Goal: Task Accomplishment & Management: Complete application form

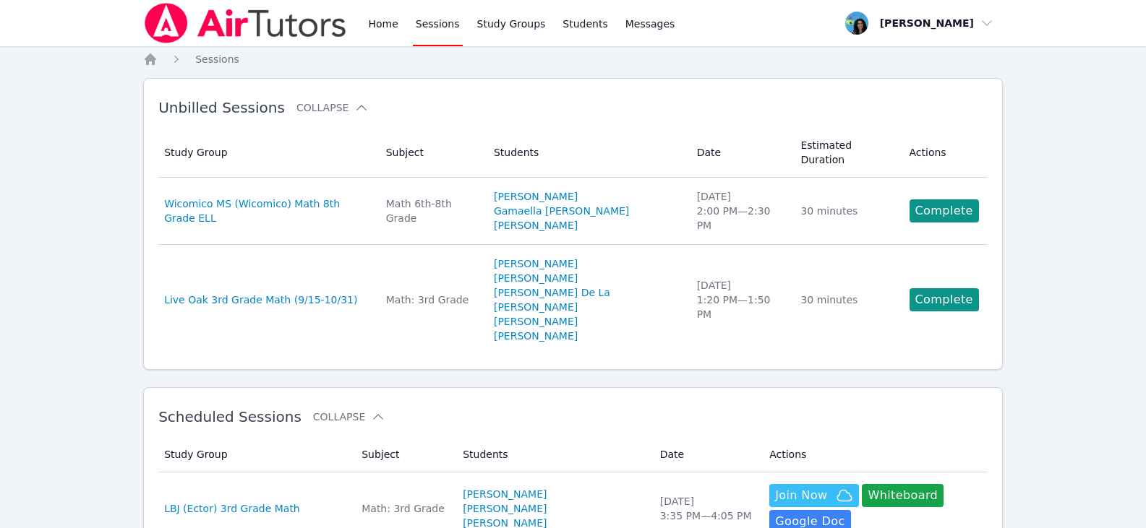
click at [437, 27] on link "Sessions" at bounding box center [438, 23] width 50 height 46
click at [383, 23] on link "Home" at bounding box center [382, 23] width 35 height 46
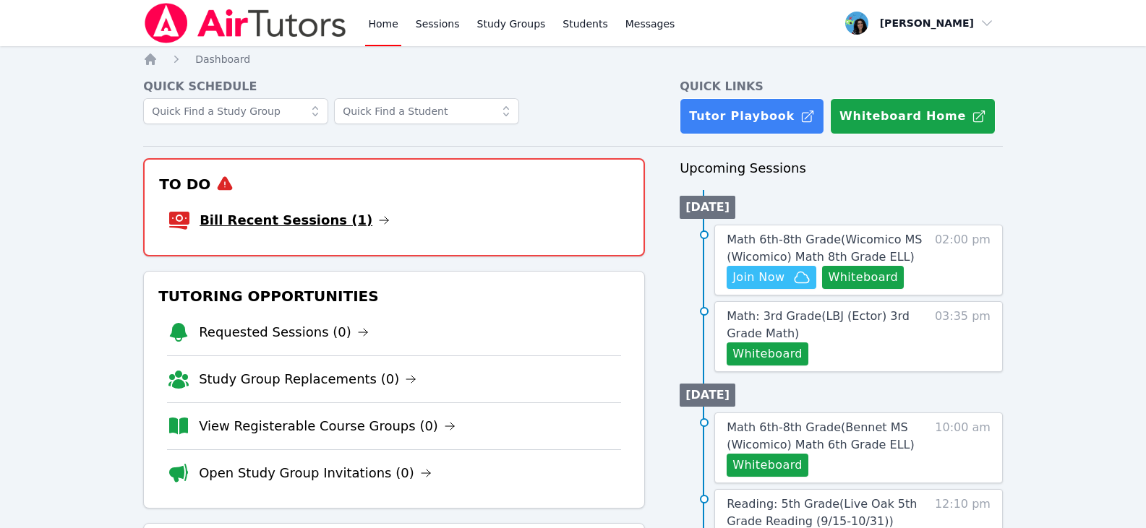
click at [378, 215] on icon at bounding box center [384, 221] width 12 height 12
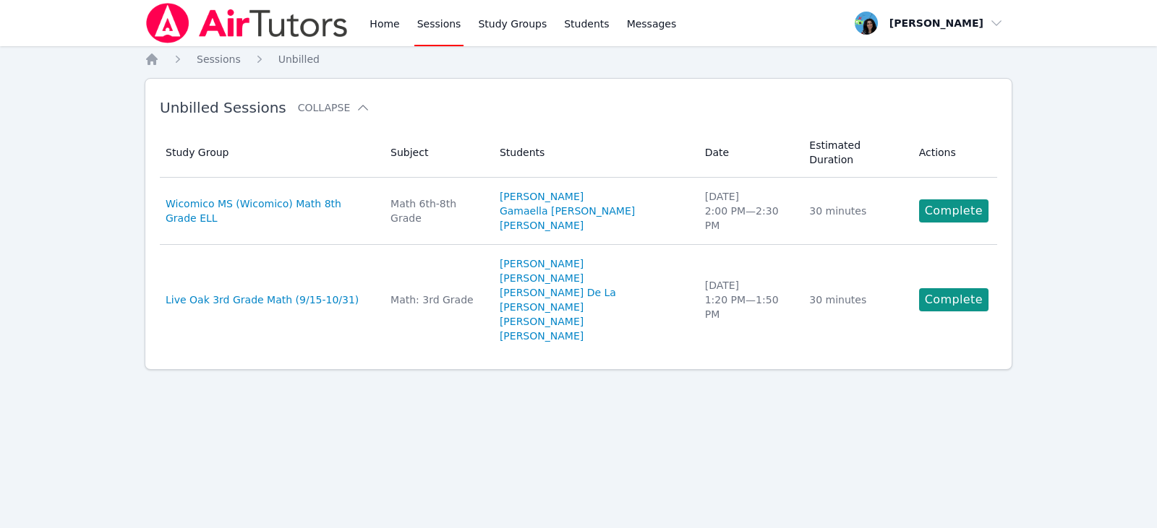
click at [199, 22] on img at bounding box center [247, 23] width 205 height 40
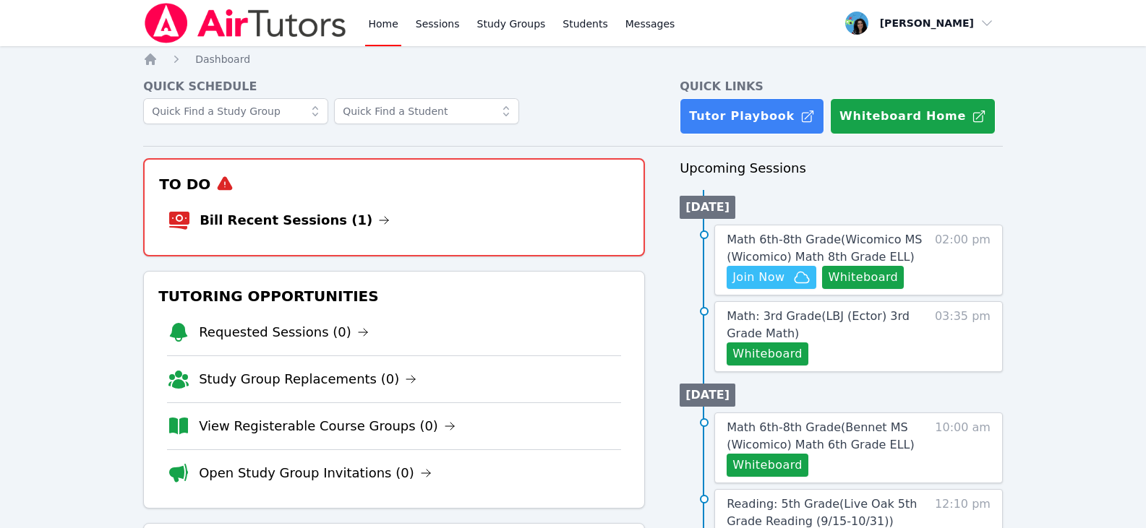
click at [202, 22] on img at bounding box center [245, 23] width 205 height 40
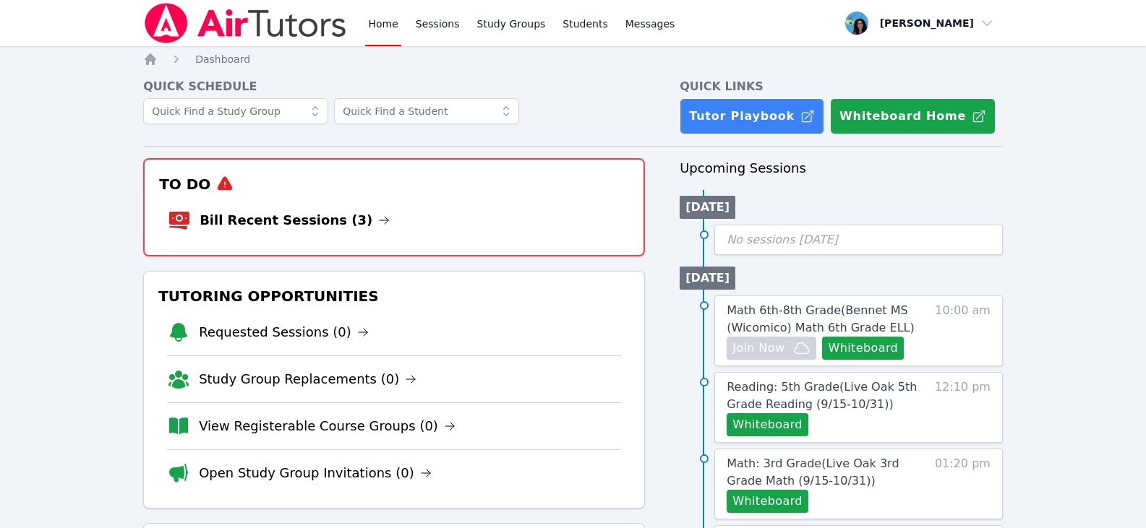
click at [378, 217] on icon at bounding box center [384, 221] width 12 height 12
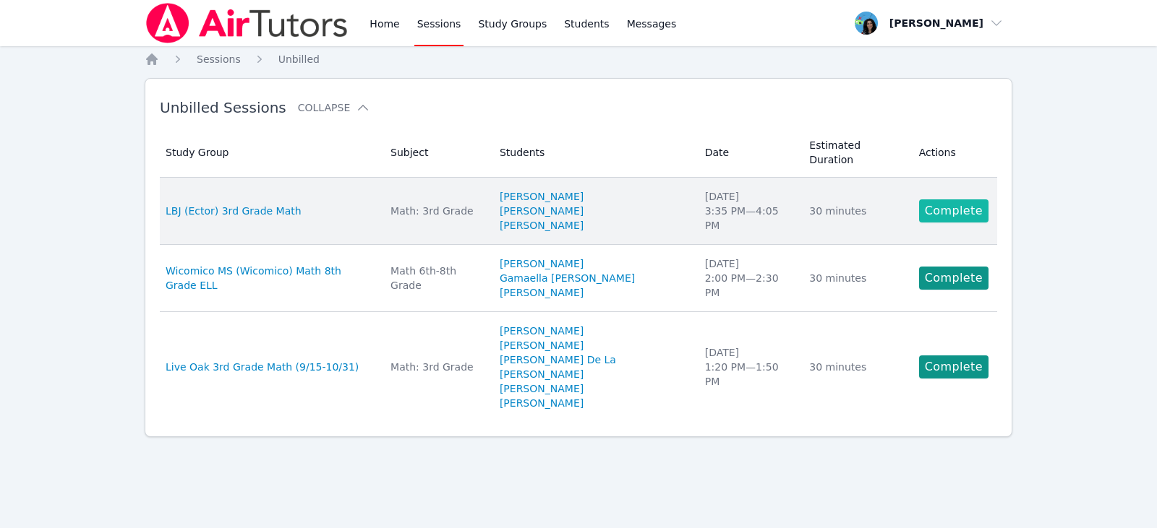
click at [935, 199] on link "Complete" at bounding box center [953, 210] width 69 height 23
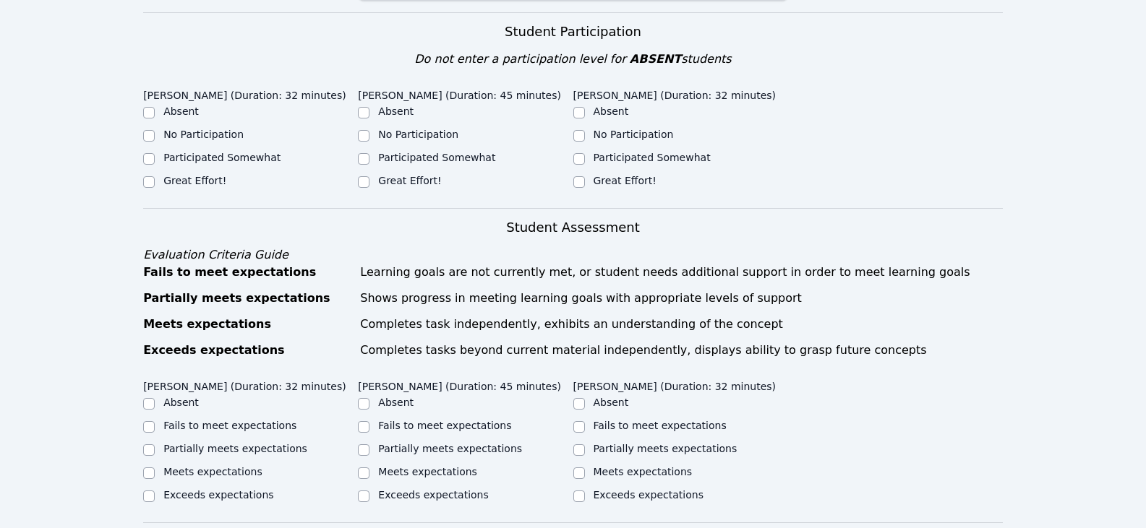
scroll to position [506, 0]
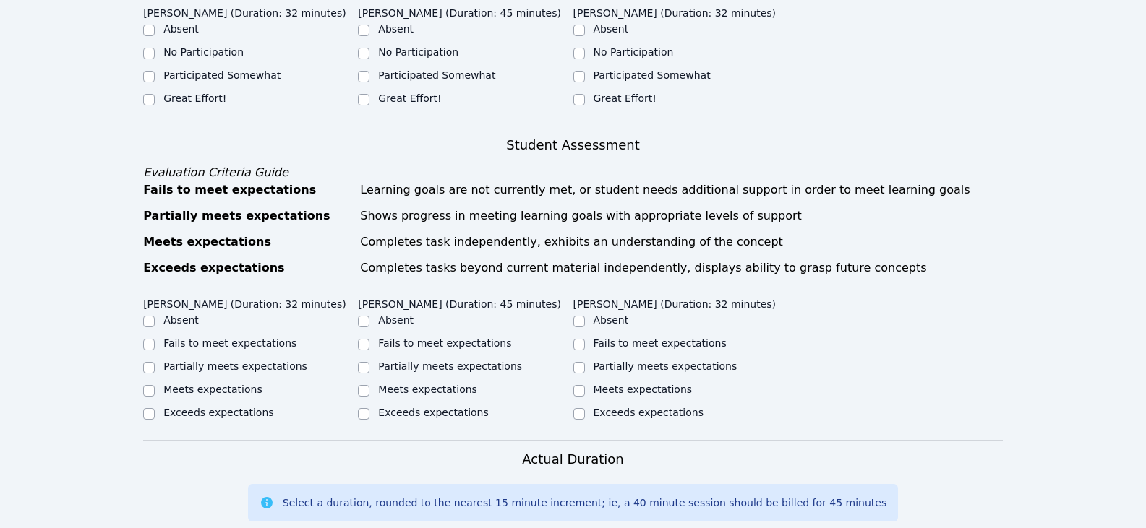
click at [171, 93] on label "Great Effort!" at bounding box center [194, 99] width 63 height 12
click at [155, 94] on input "Great Effort!" at bounding box center [149, 100] width 12 height 12
checkbox input "true"
click at [372, 100] on div "Great Effort!" at bounding box center [465, 99] width 215 height 17
click at [573, 96] on input "Great Effort!" at bounding box center [579, 100] width 12 height 12
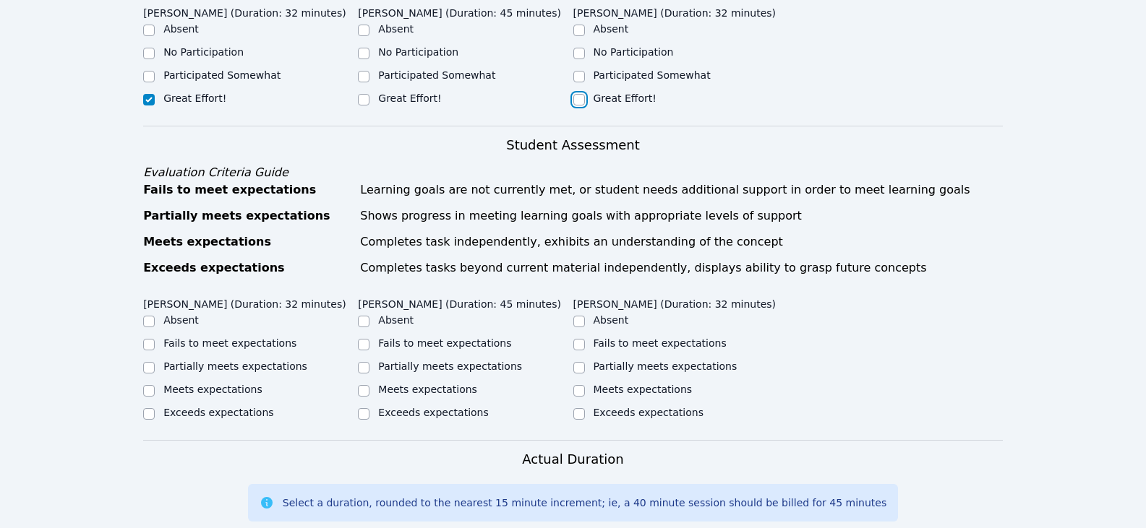
checkbox input "true"
click at [365, 103] on input "Great Effort!" at bounding box center [364, 100] width 12 height 12
checkbox input "true"
click at [366, 366] on input "Partially meets expectations" at bounding box center [364, 368] width 12 height 12
checkbox input "true"
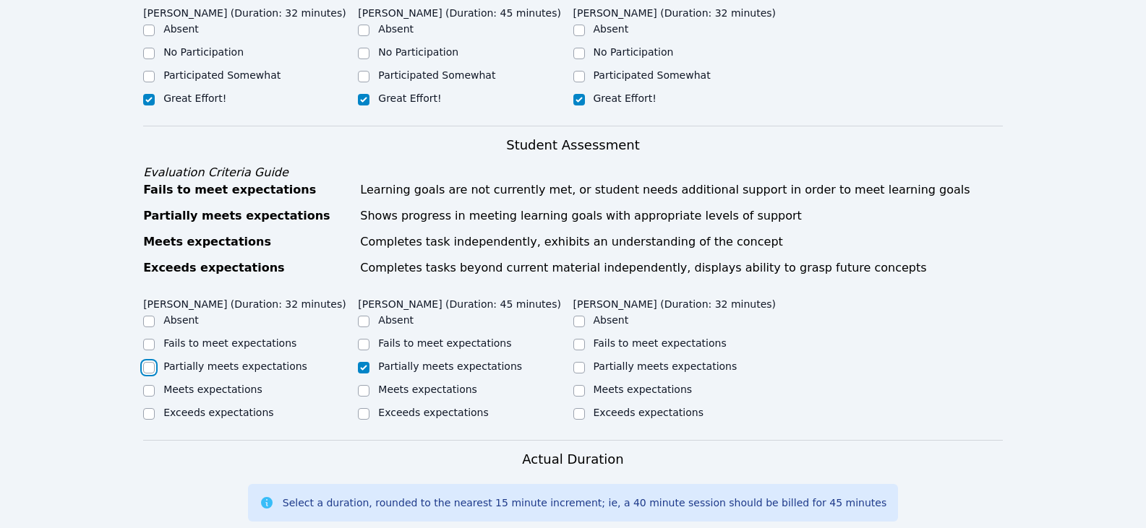
click at [152, 366] on input "Partially meets expectations" at bounding box center [149, 368] width 12 height 12
checkbox input "true"
click at [426, 390] on label "Meets expectations" at bounding box center [427, 390] width 99 height 12
click at [369, 390] on input "Meets expectations" at bounding box center [364, 391] width 12 height 12
checkbox input "true"
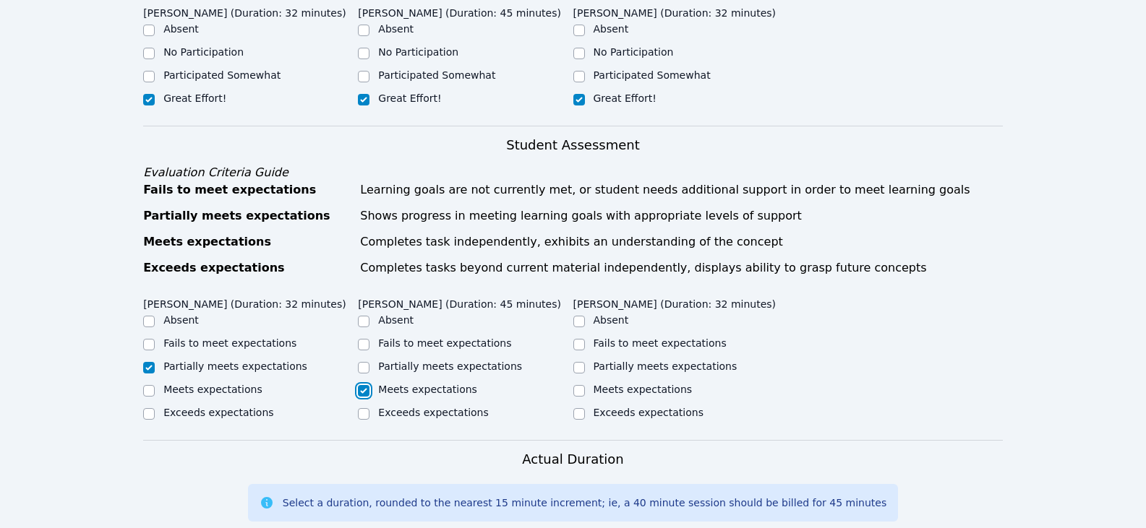
checkbox input "false"
click at [573, 388] on input "Meets expectations" at bounding box center [579, 391] width 12 height 12
checkbox input "true"
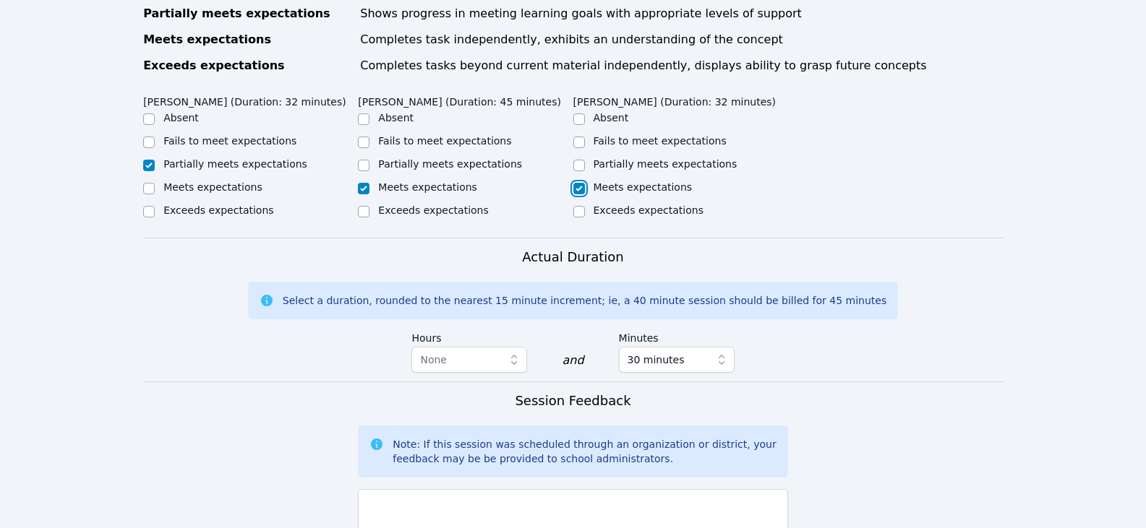
scroll to position [723, 0]
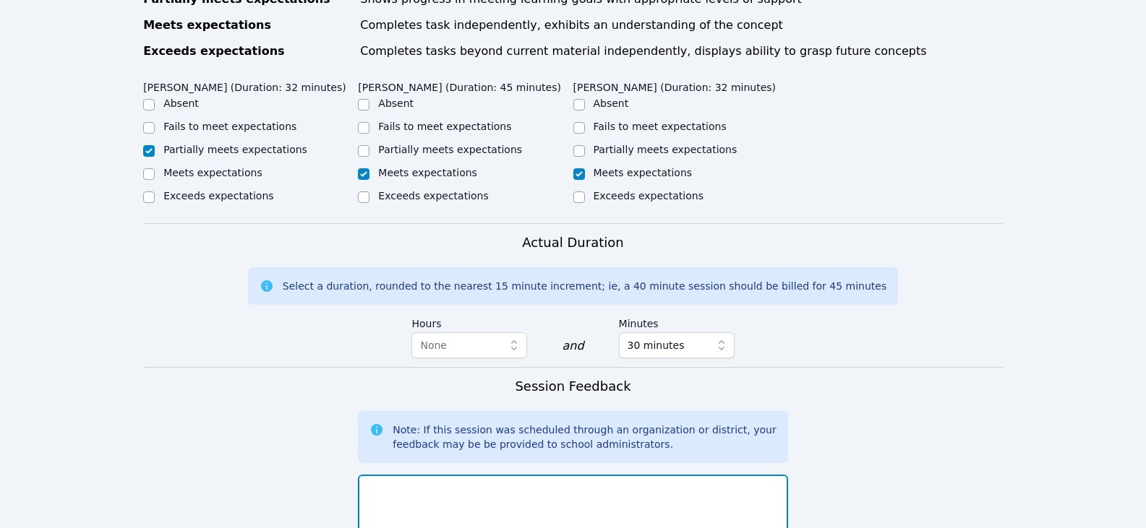
click at [609, 491] on textarea at bounding box center [572, 514] width 429 height 78
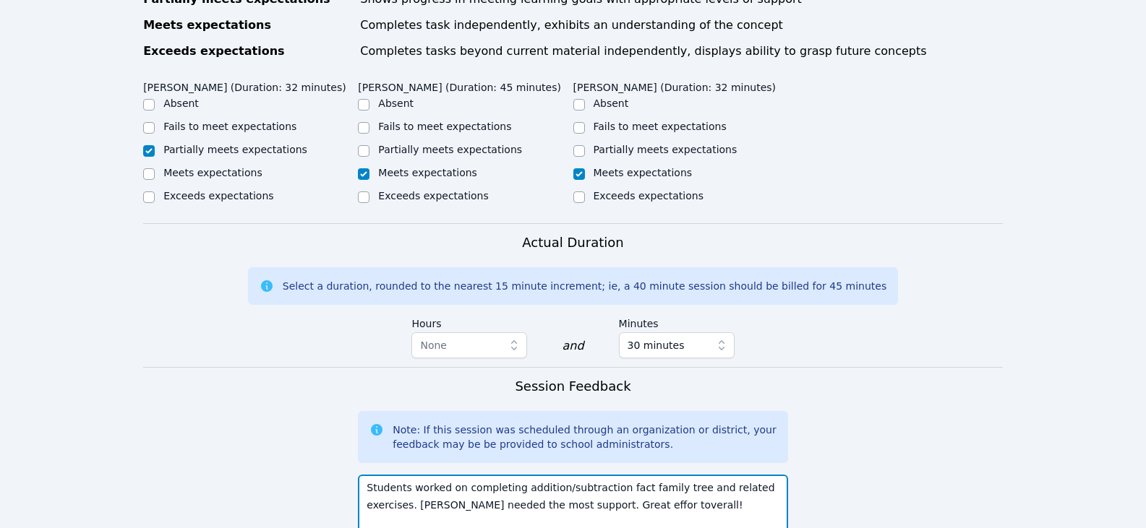
click at [576, 506] on textarea "Students worked on completing addition/subtraction fact family tree and related…" at bounding box center [572, 514] width 429 height 78
type textarea "Students worked on completing addition/subtraction fact family tree and related…"
click at [943, 233] on div "Actual Duration Select a duration, rounded to the nearest 15 minute increment; …" at bounding box center [572, 300] width 859 height 134
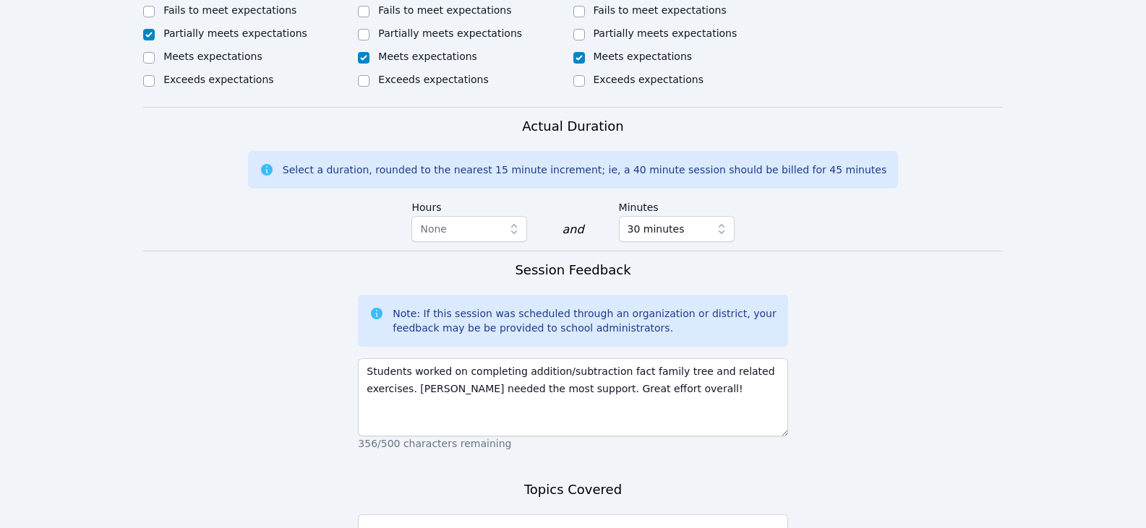
scroll to position [940, 0]
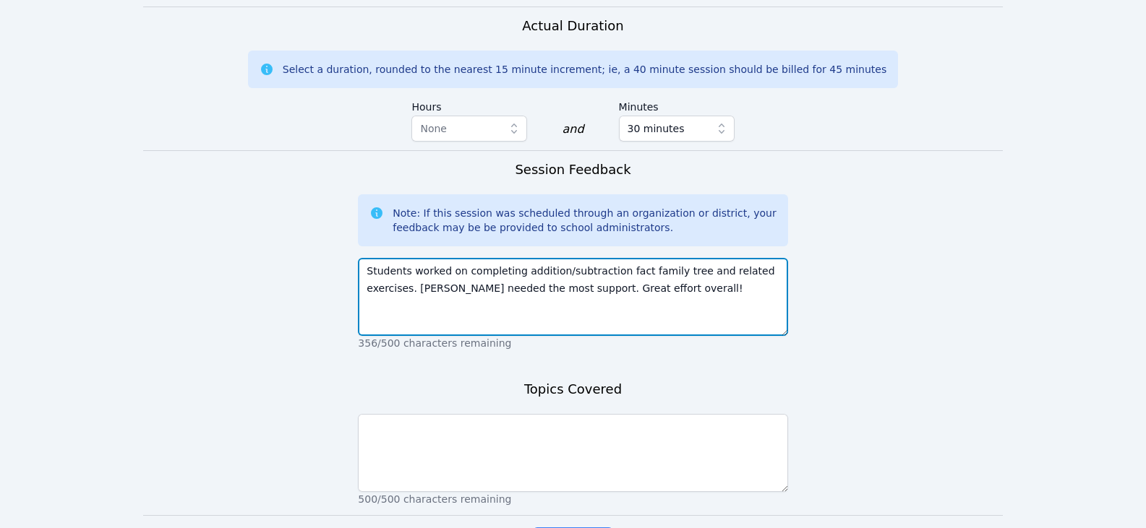
click at [669, 322] on textarea "Students worked on completing addition/subtraction fact family tree and related…" at bounding box center [572, 297] width 429 height 78
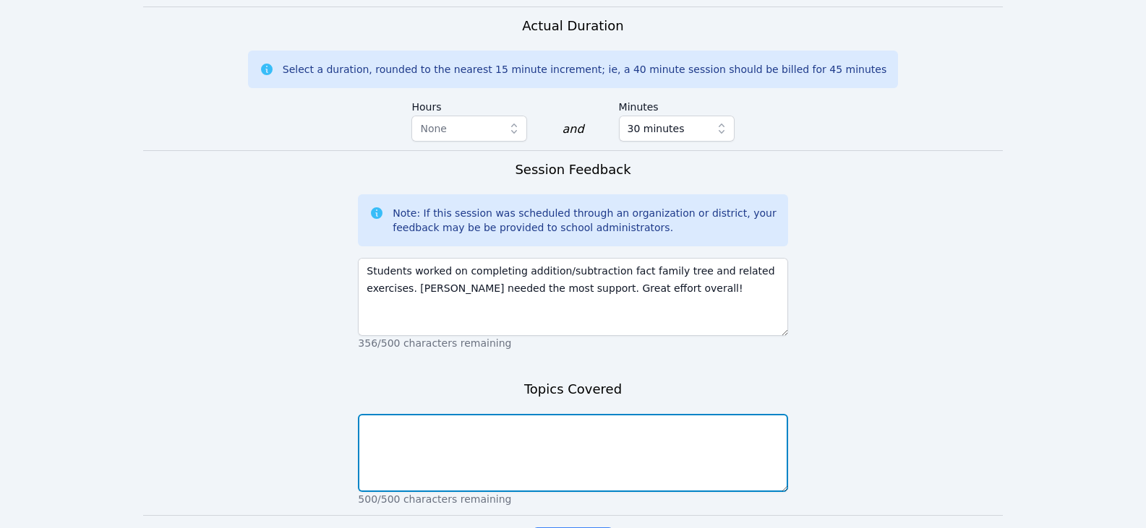
click at [669, 441] on textarea at bounding box center [572, 453] width 429 height 78
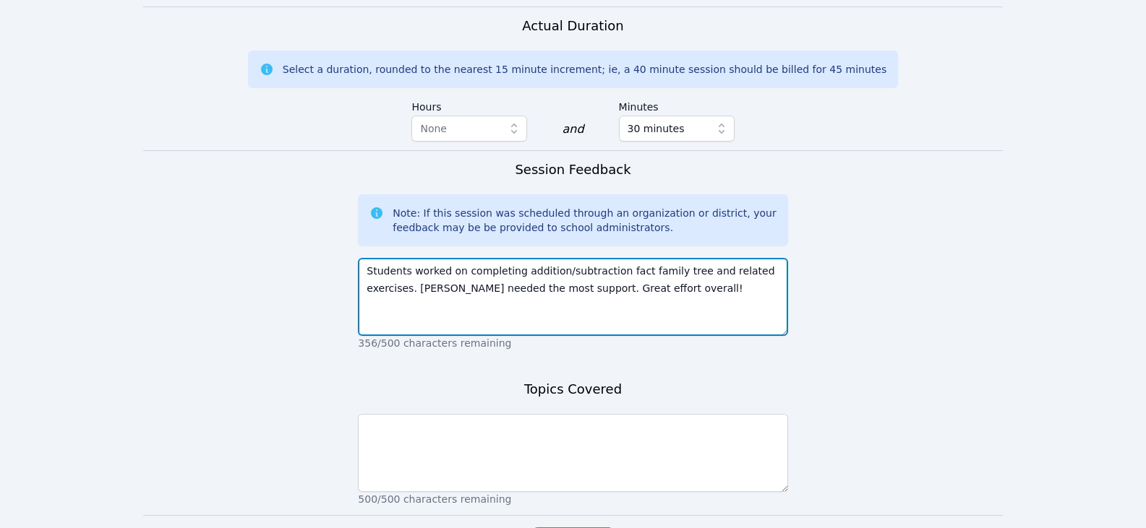
click at [739, 294] on textarea "Students worked on completing addition/subtraction fact family tree and related…" at bounding box center [572, 297] width 429 height 78
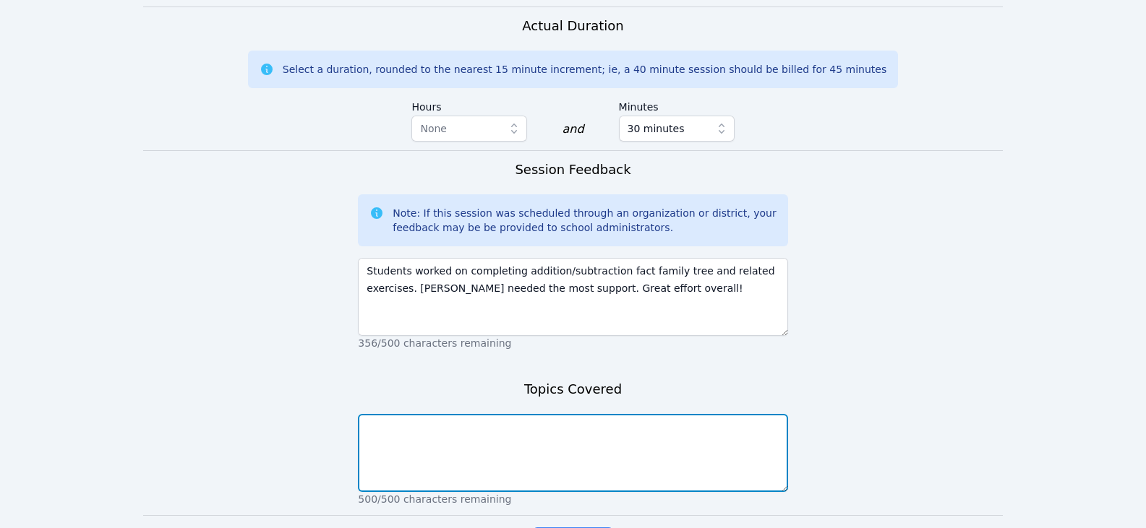
click at [612, 429] on textarea at bounding box center [572, 453] width 429 height 78
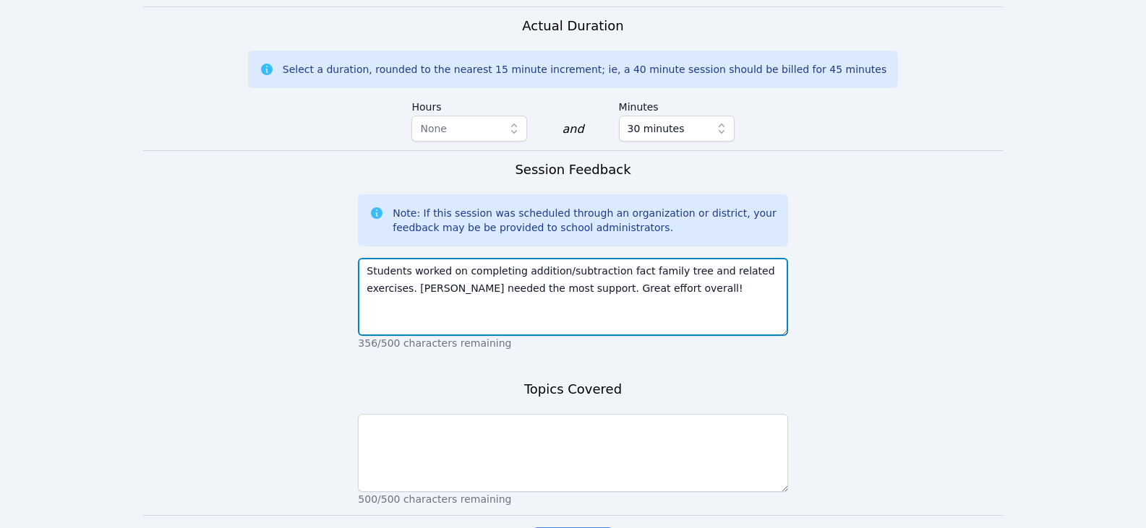
drag, startPoint x: 510, startPoint y: 275, endPoint x: 651, endPoint y: 275, distance: 141.7
click at [651, 275] on textarea "Students worked on completing addition/subtraction fact family tree and related…" at bounding box center [572, 297] width 429 height 78
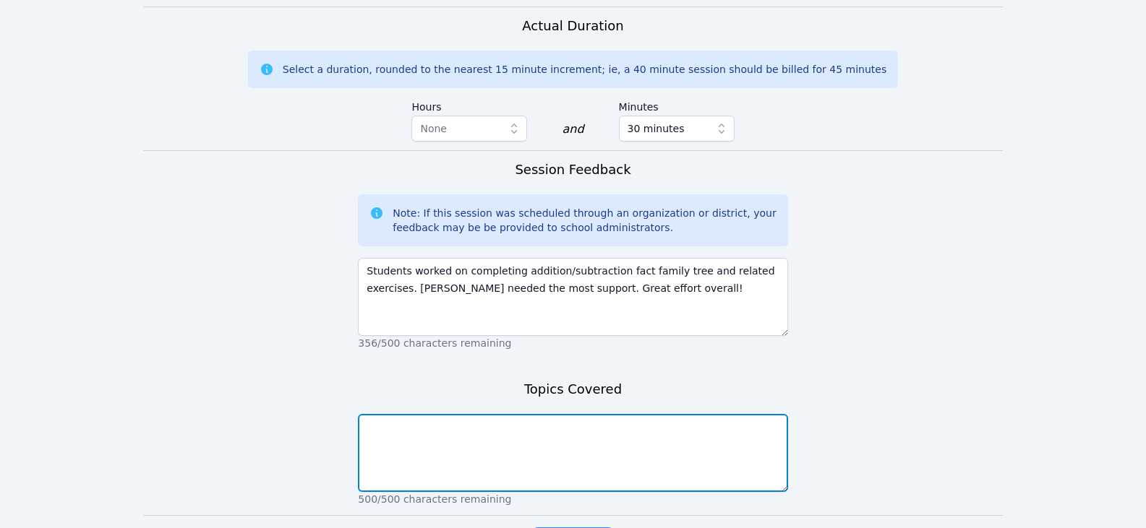
click at [552, 440] on textarea at bounding box center [572, 453] width 429 height 78
paste textarea "addition/subtraction fact family"
type textarea "addition/subtraction fact family & related activities"
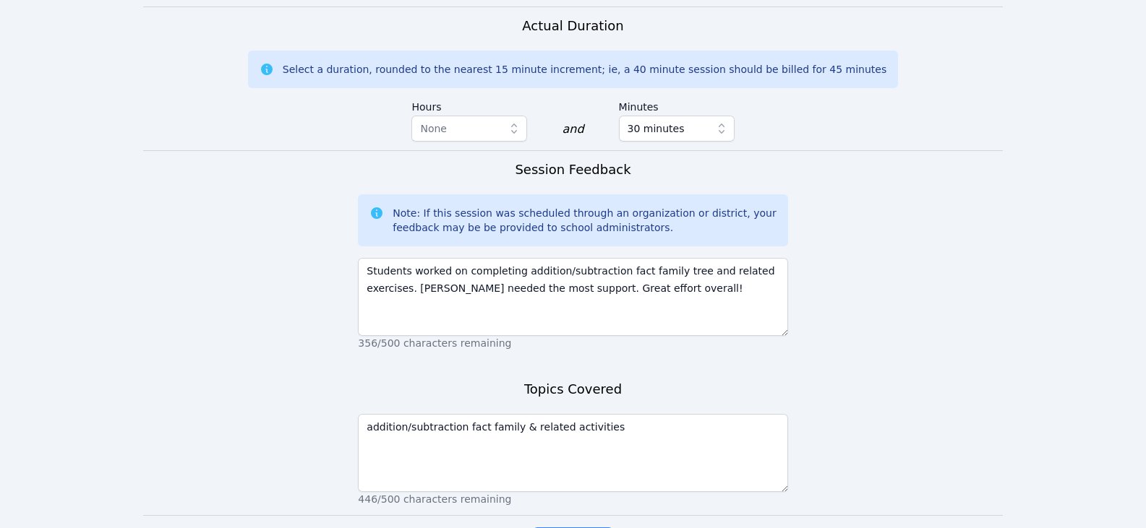
click at [896, 246] on form "Student Participation Do not enter a participation level for ABSENT students Eu…" at bounding box center [572, 40] width 859 height 1089
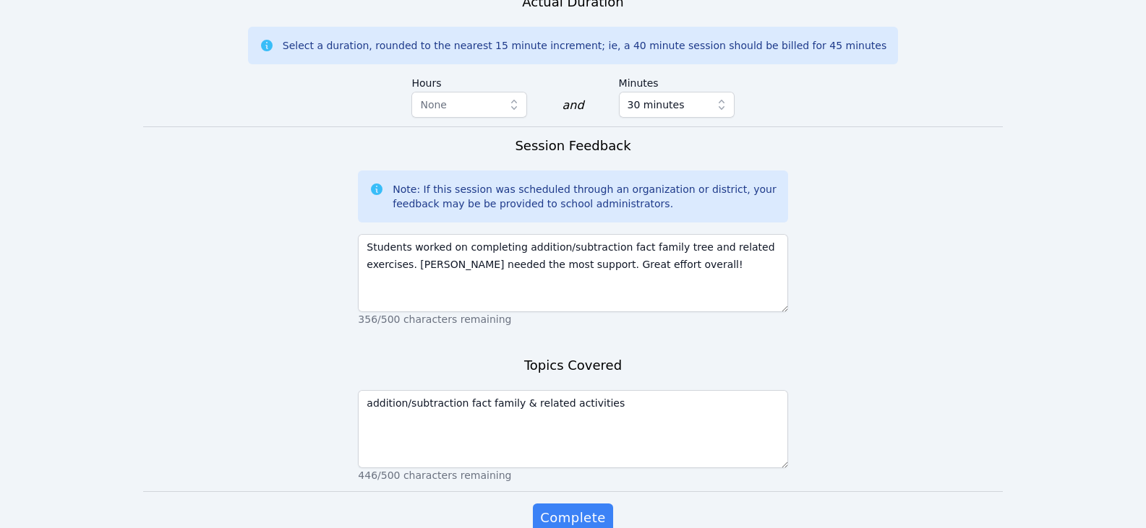
scroll to position [965, 0]
click at [583, 511] on span "Complete" at bounding box center [572, 517] width 65 height 20
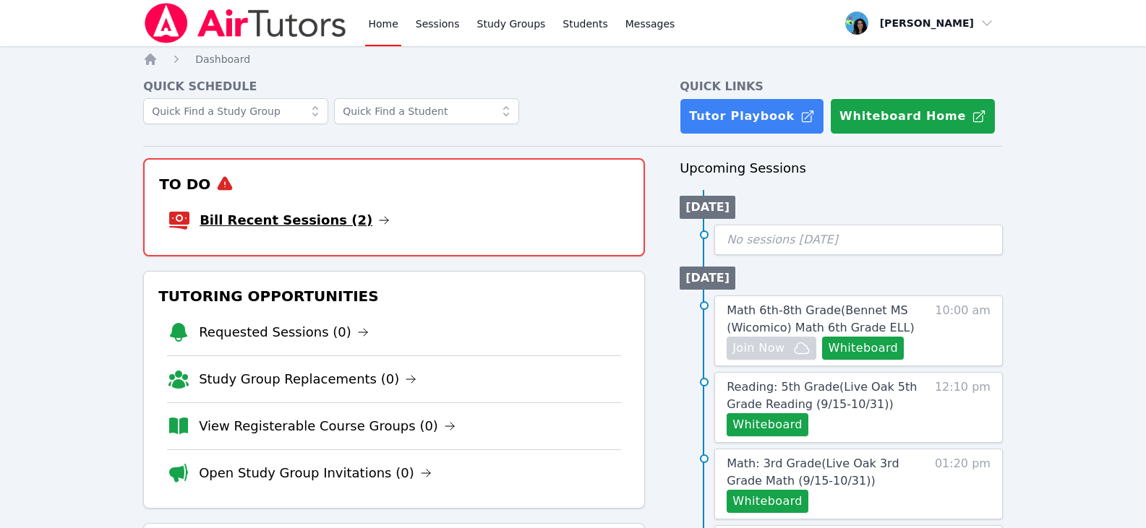
click at [378, 218] on icon at bounding box center [384, 221] width 12 height 12
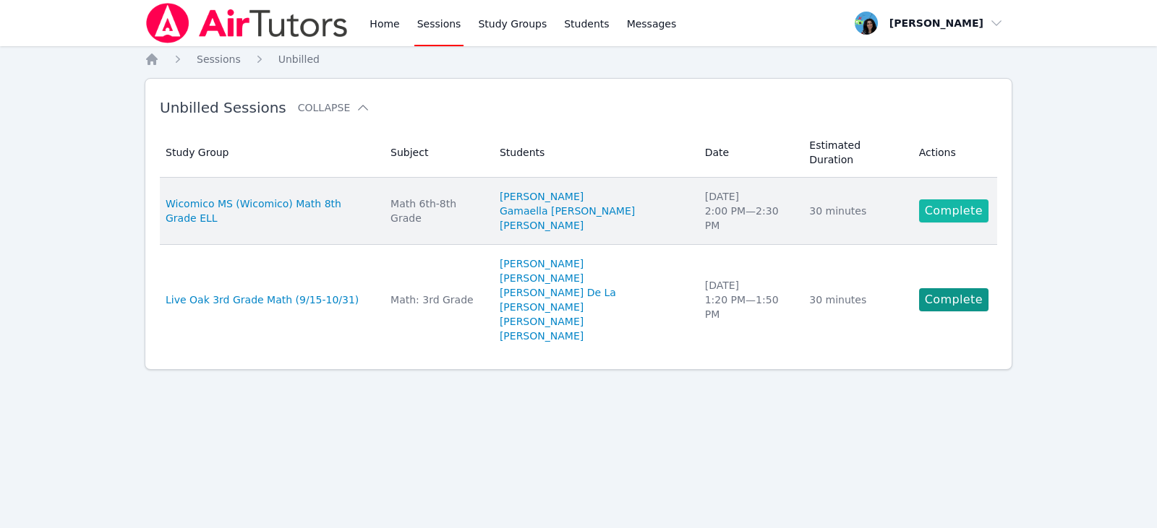
click at [935, 199] on link "Complete" at bounding box center [953, 210] width 69 height 23
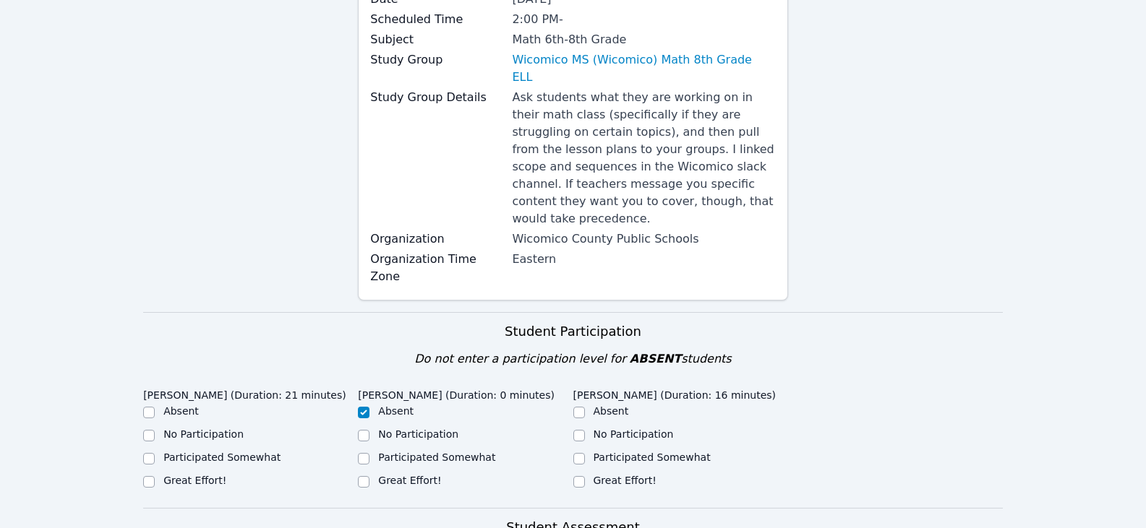
scroll to position [361, 0]
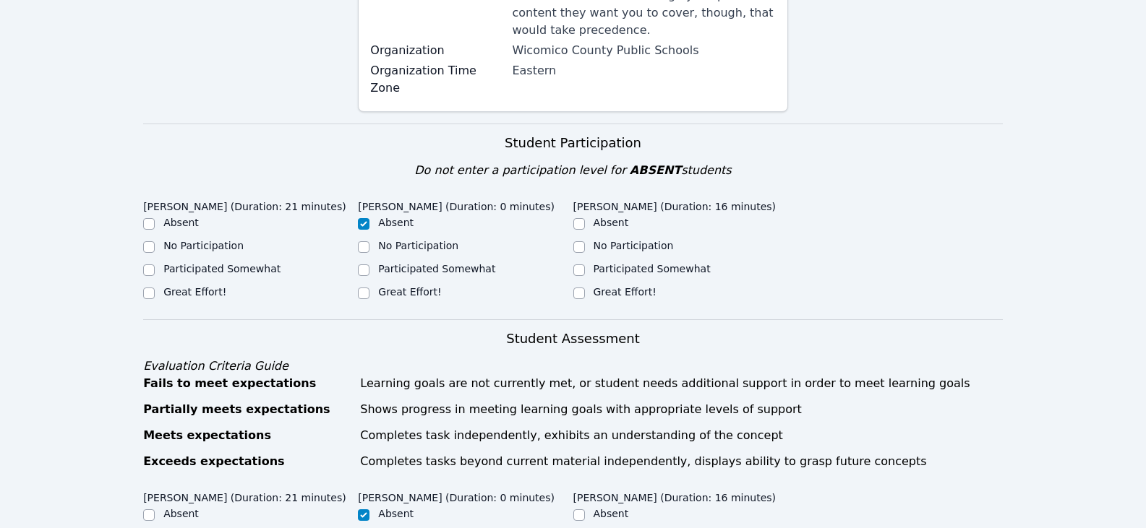
click at [210, 286] on label "Great Effort!" at bounding box center [194, 292] width 63 height 12
click at [155, 288] on input "Great Effort!" at bounding box center [149, 294] width 12 height 12
checkbox input "true"
click at [584, 288] on input "Great Effort!" at bounding box center [579, 294] width 12 height 12
checkbox input "true"
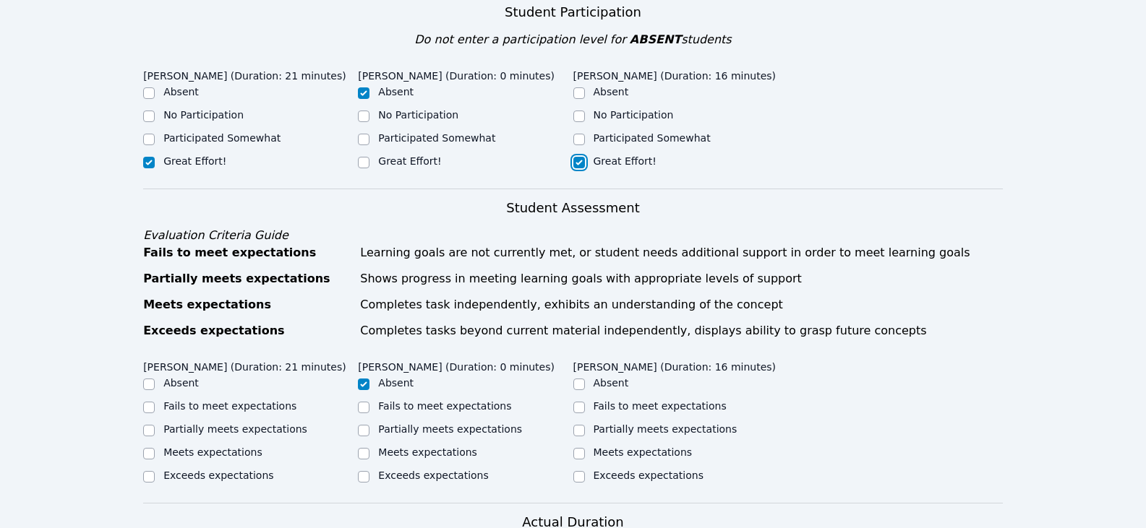
scroll to position [651, 0]
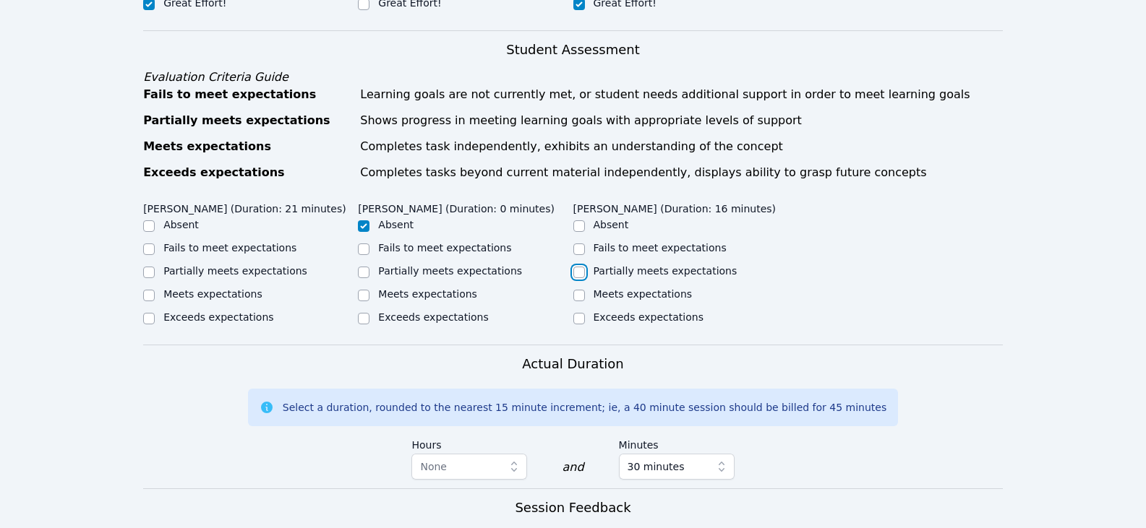
click at [580, 267] on input "Partially meets expectations" at bounding box center [579, 273] width 12 height 12
checkbox input "true"
click at [226, 265] on label "Partially meets expectations" at bounding box center [235, 271] width 144 height 12
click at [155, 267] on input "Partially meets expectations" at bounding box center [149, 273] width 12 height 12
checkbox input "true"
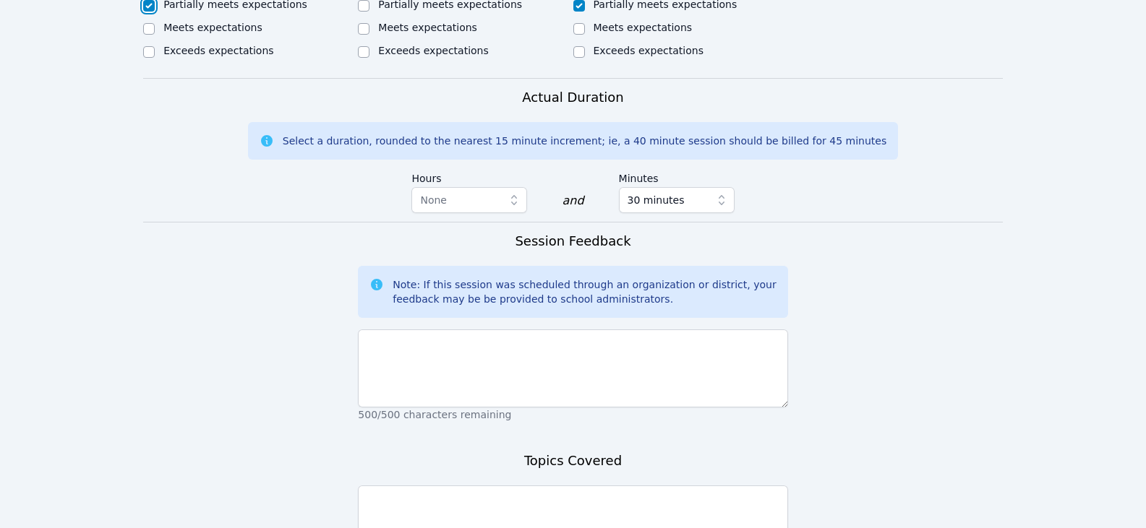
scroll to position [1012, 0]
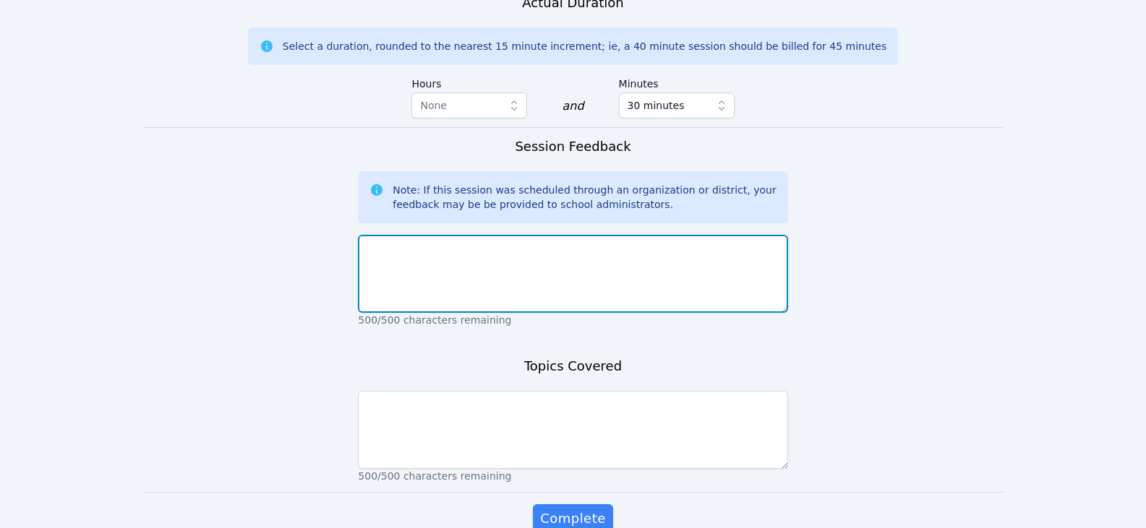
click at [553, 249] on textarea at bounding box center [572, 274] width 429 height 78
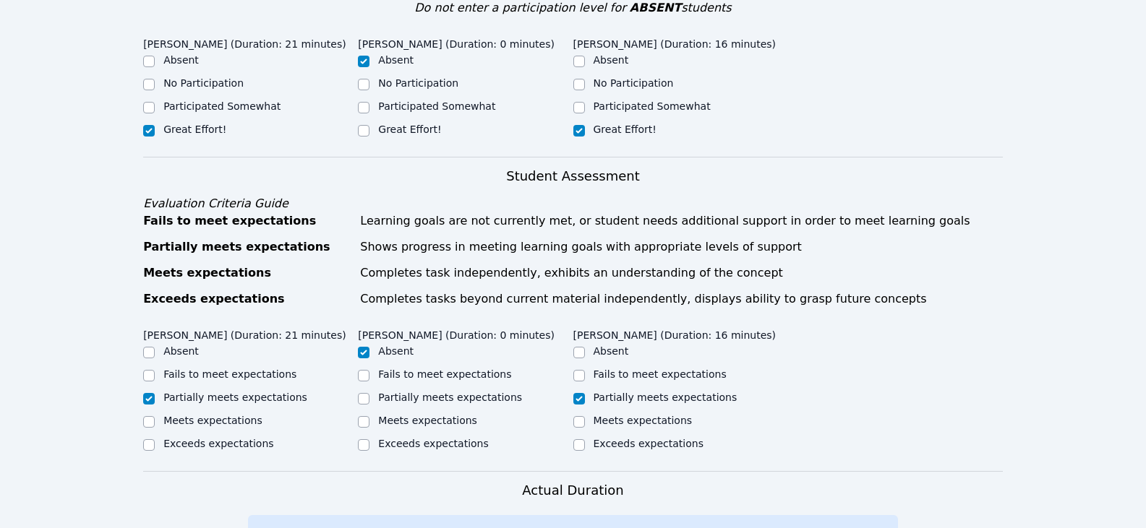
scroll to position [795, 0]
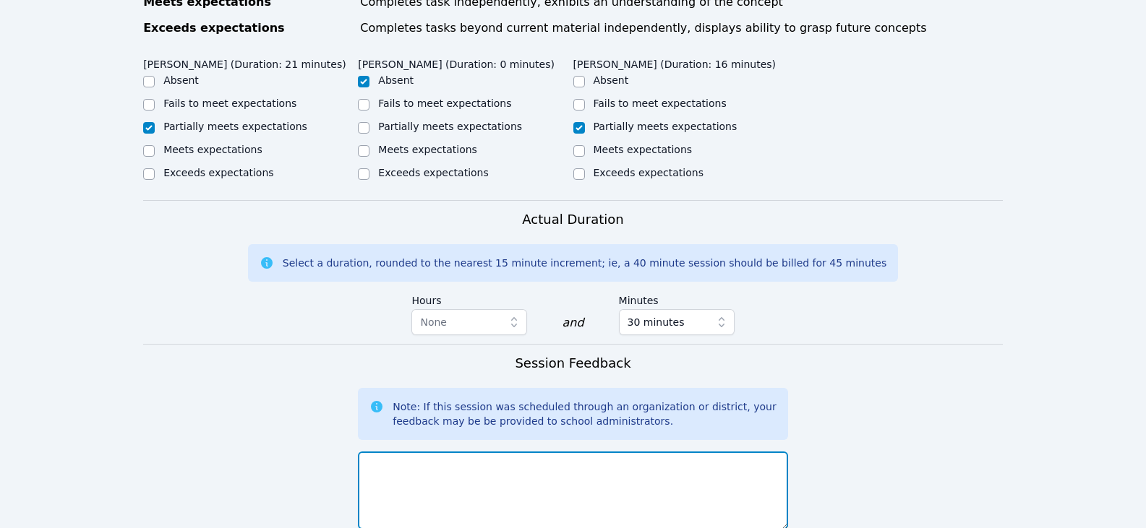
click at [653, 452] on textarea at bounding box center [572, 491] width 429 height 78
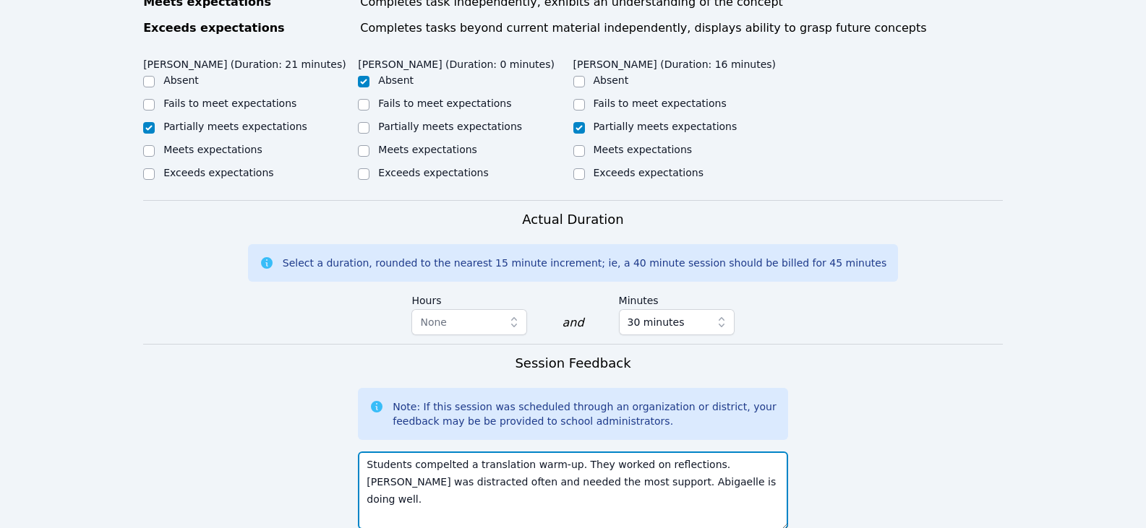
click at [664, 458] on textarea "Students compelted a translation warm-up. They worked on reflections. James was…" at bounding box center [572, 491] width 429 height 78
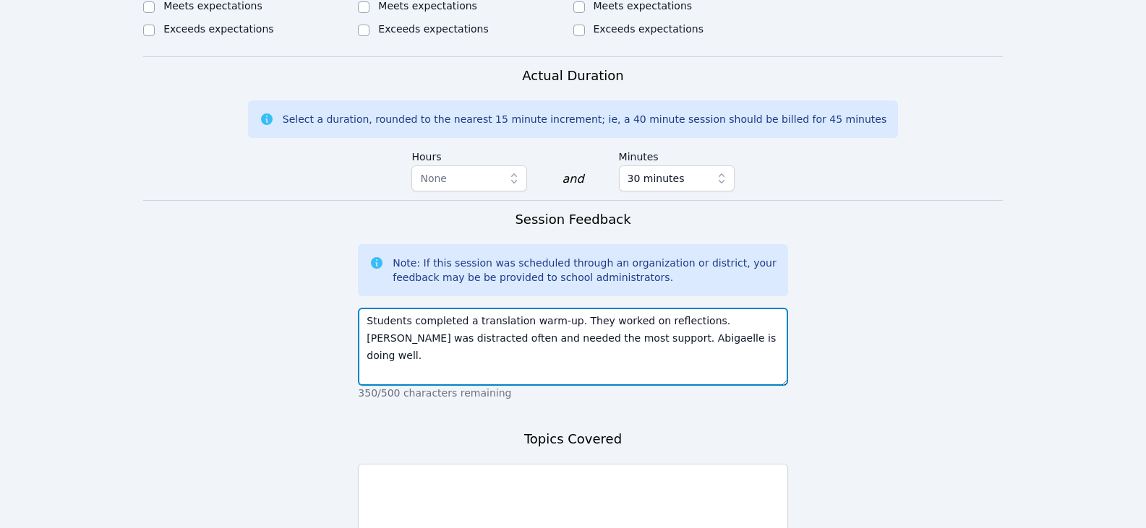
scroll to position [940, 0]
type textarea "Students completed a translation warm-up. They worked on reflections. James was…"
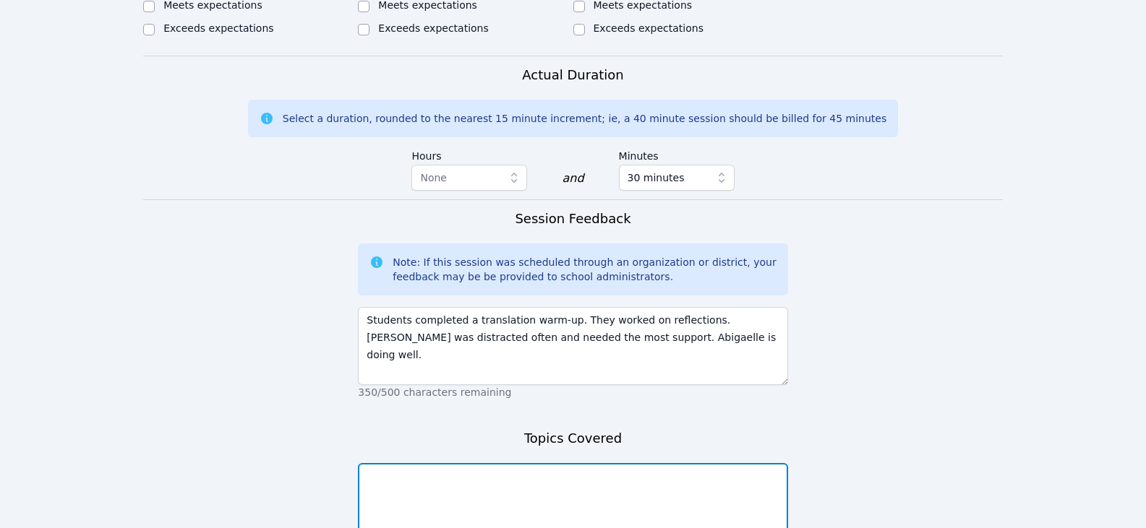
click at [573, 463] on textarea at bounding box center [572, 502] width 429 height 78
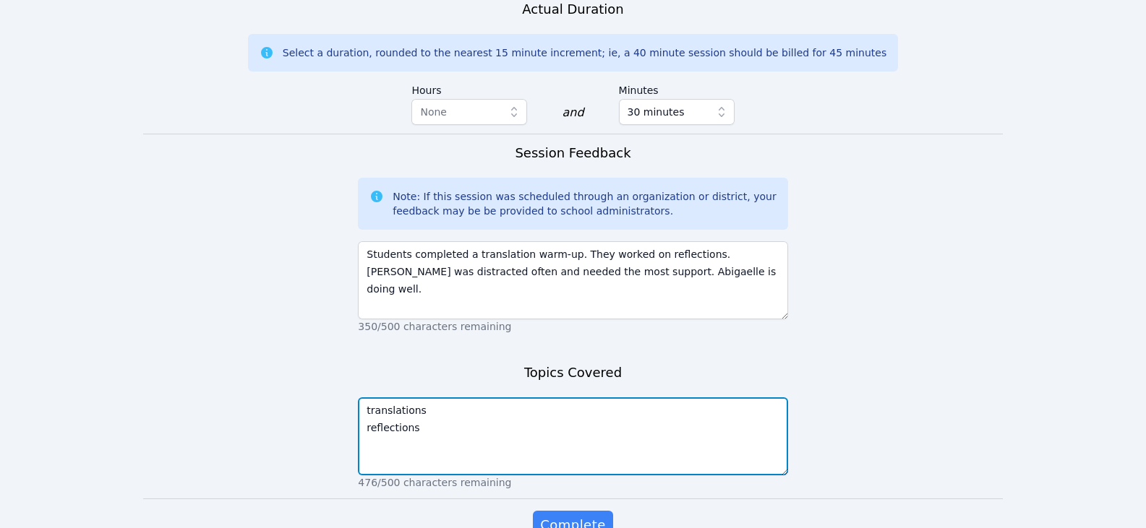
scroll to position [1034, 0]
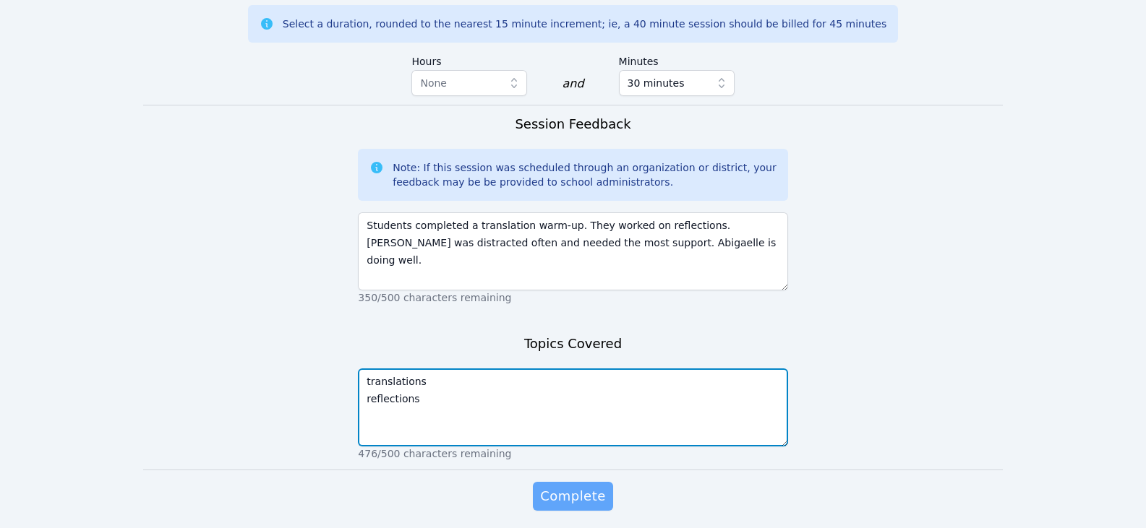
type textarea "translations reflections"
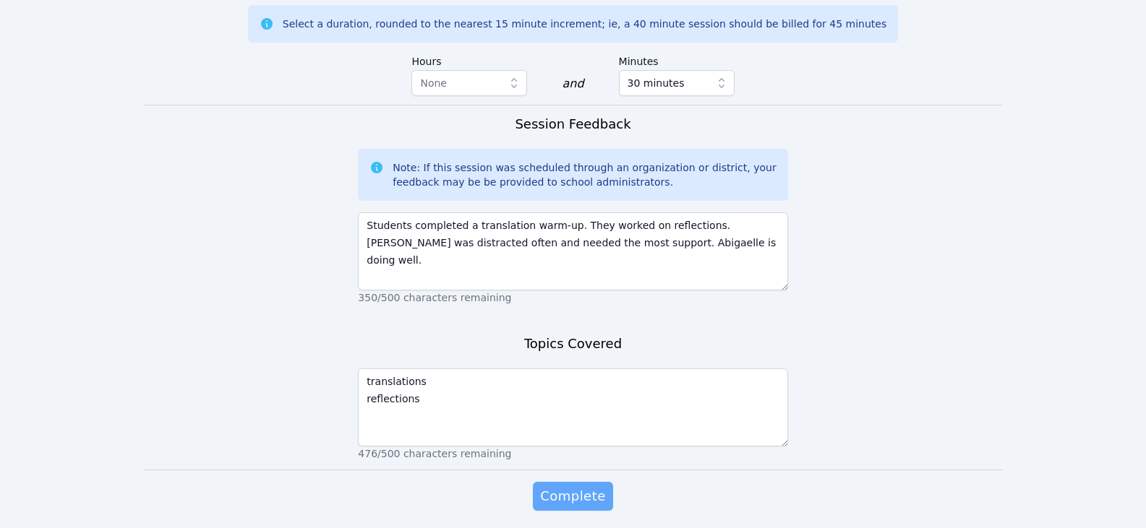
click at [570, 486] on span "Complete" at bounding box center [572, 496] width 65 height 20
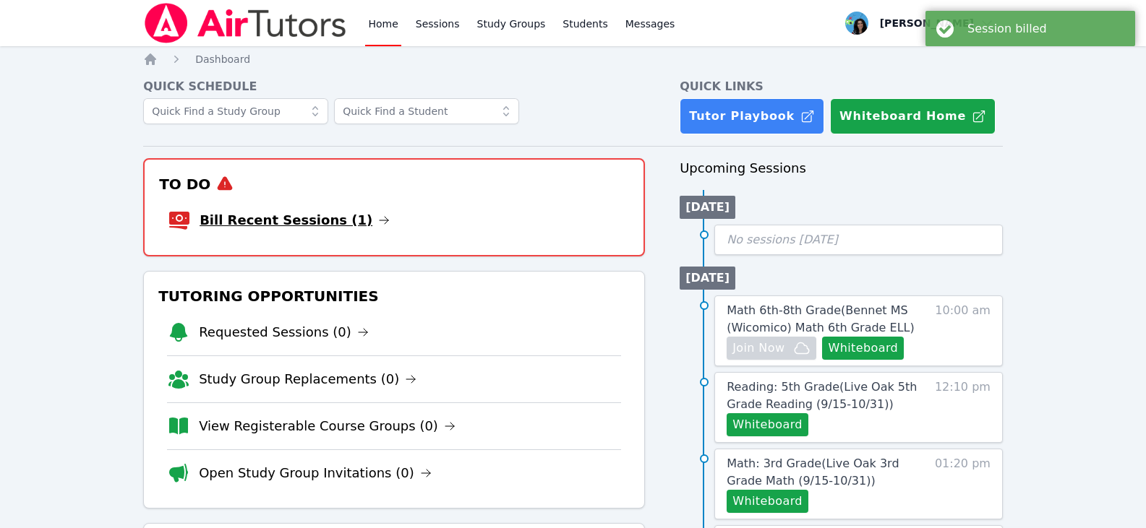
click at [379, 220] on icon at bounding box center [383, 220] width 9 height 7
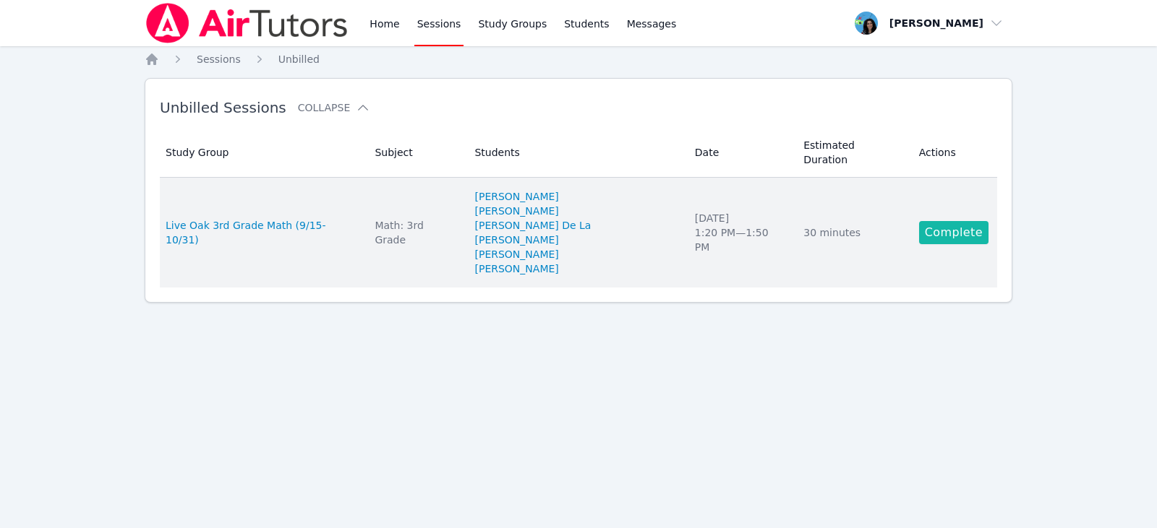
click at [924, 221] on link "Complete" at bounding box center [953, 232] width 69 height 23
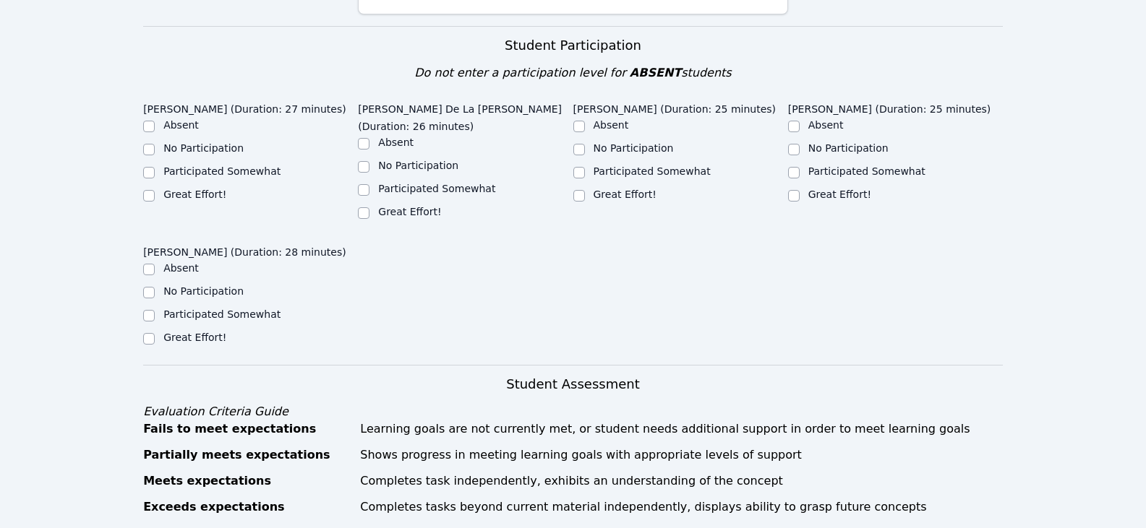
scroll to position [217, 0]
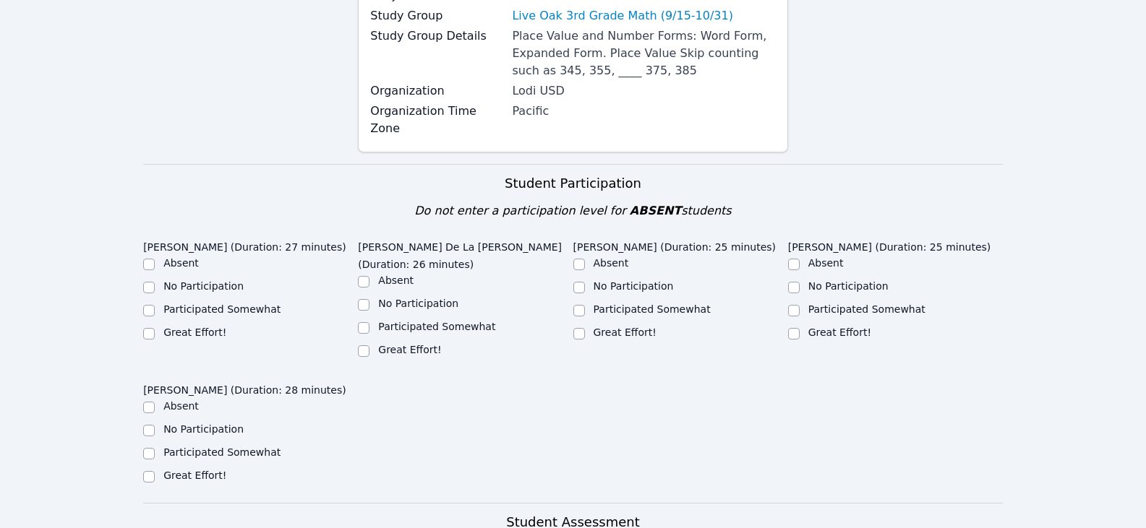
click at [163, 325] on div "Great Effort!" at bounding box center [250, 333] width 215 height 17
click at [403, 344] on label "Great Effort!" at bounding box center [409, 350] width 63 height 12
click at [369, 346] on input "Great Effort!" at bounding box center [364, 352] width 12 height 12
checkbox input "true"
click at [598, 327] on label "Great Effort!" at bounding box center [624, 333] width 63 height 12
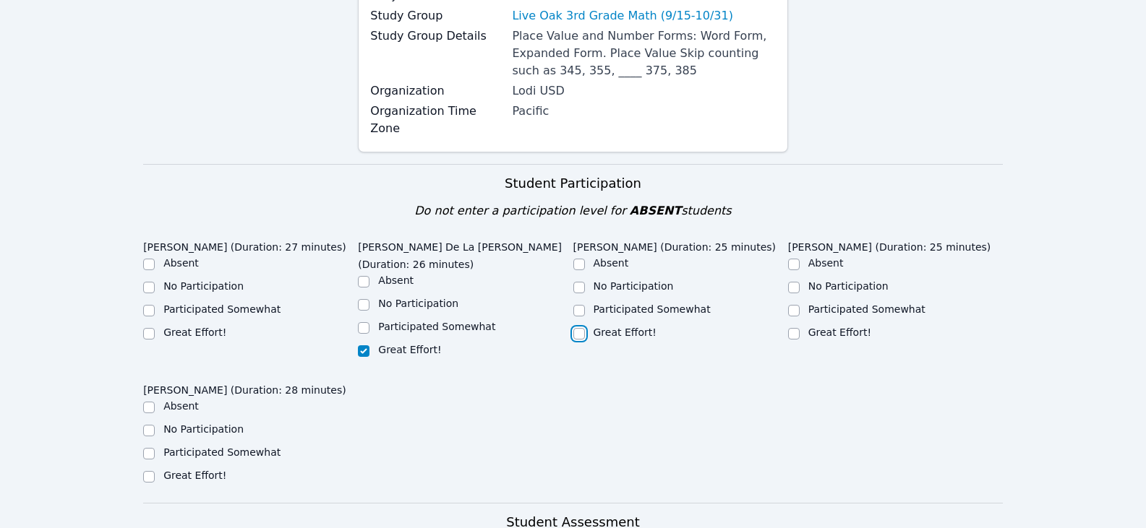
click at [585, 328] on input "Great Effort!" at bounding box center [579, 334] width 12 height 12
checkbox input "true"
click at [841, 327] on label "Great Effort!" at bounding box center [839, 333] width 63 height 12
click at [799, 328] on input "Great Effort!" at bounding box center [794, 334] width 12 height 12
checkbox input "true"
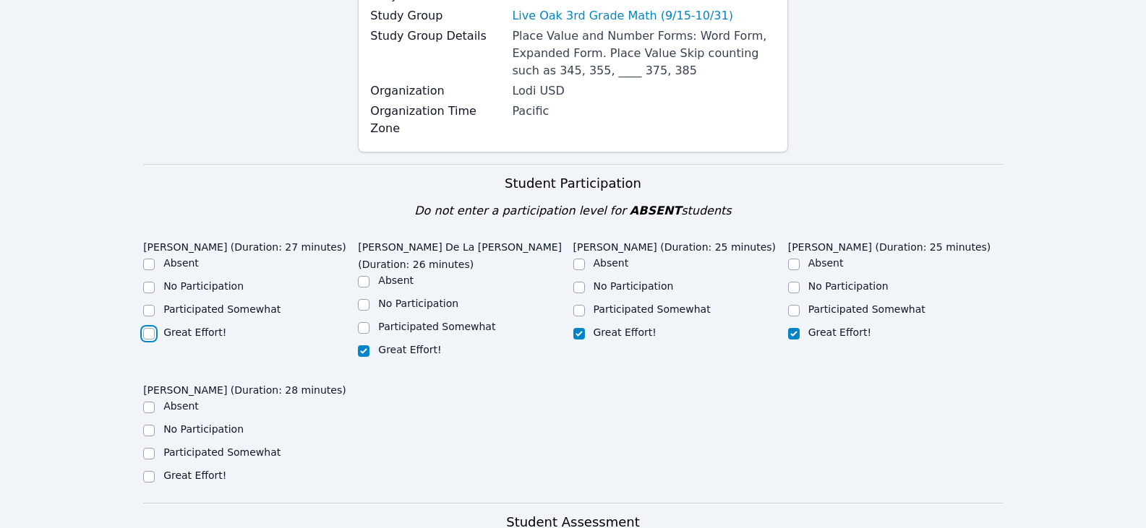
click at [154, 328] on input "Great Effort!" at bounding box center [149, 334] width 12 height 12
checkbox input "true"
click at [152, 468] on div at bounding box center [149, 476] width 12 height 17
click at [151, 471] on input "Great Effort!" at bounding box center [149, 477] width 12 height 12
checkbox input "true"
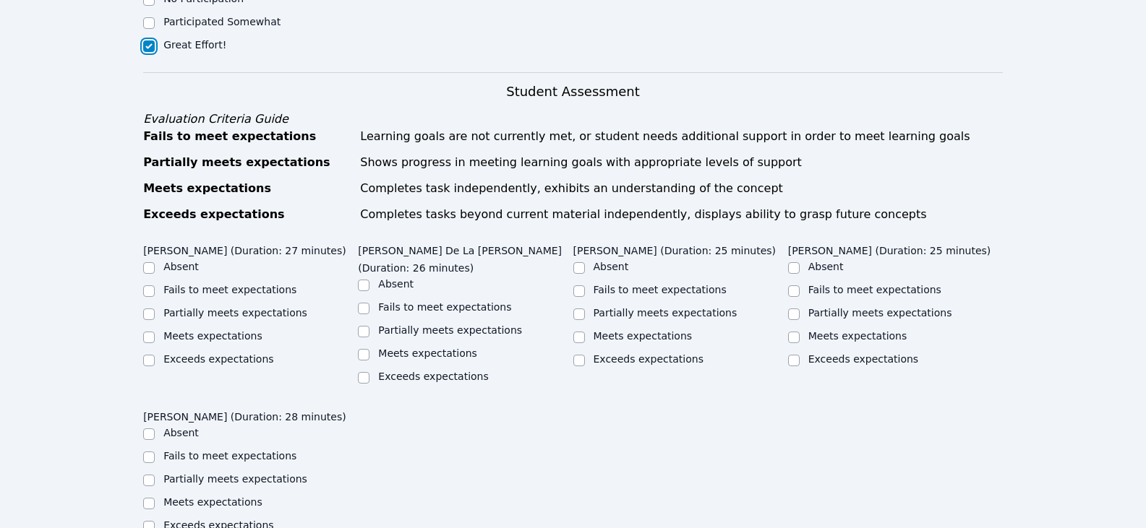
scroll to position [651, 0]
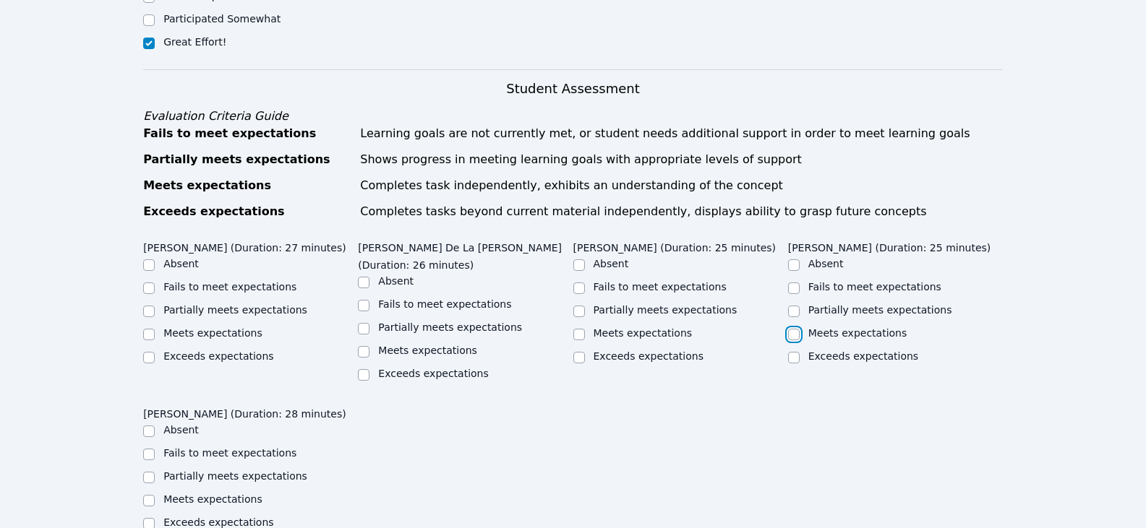
click at [797, 329] on input "Meets expectations" at bounding box center [794, 335] width 12 height 12
checkbox input "true"
click at [360, 346] on input "Meets expectations" at bounding box center [364, 352] width 12 height 12
checkbox input "true"
click at [582, 306] on input "Partially meets expectations" at bounding box center [579, 312] width 12 height 12
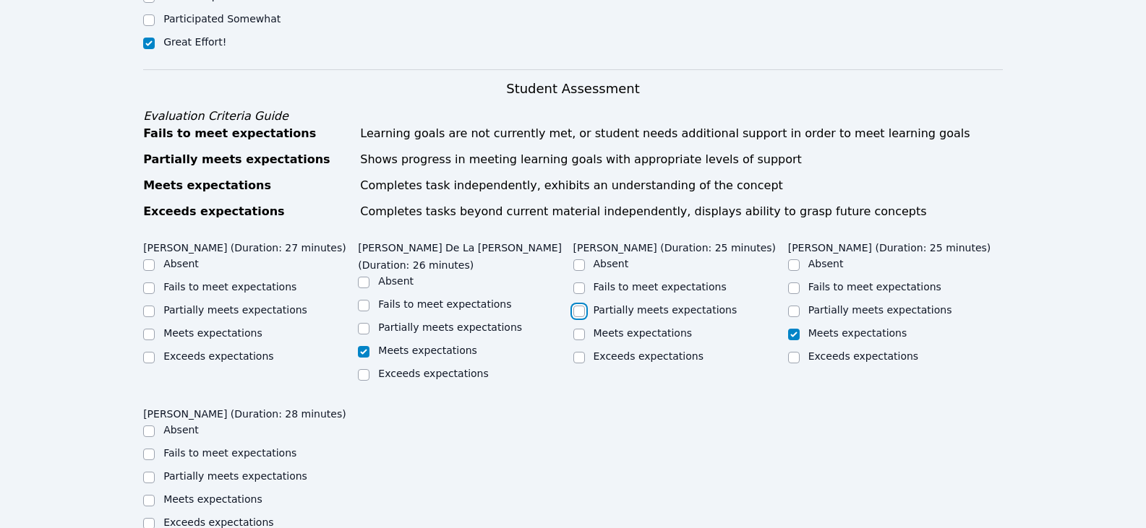
checkbox input "true"
click at [179, 471] on label "Partially meets expectations" at bounding box center [235, 477] width 144 height 12
click at [155, 472] on input "Partially meets expectations" at bounding box center [149, 478] width 12 height 12
checkbox input "true"
click at [234, 304] on label "Partially meets expectations" at bounding box center [235, 310] width 144 height 12
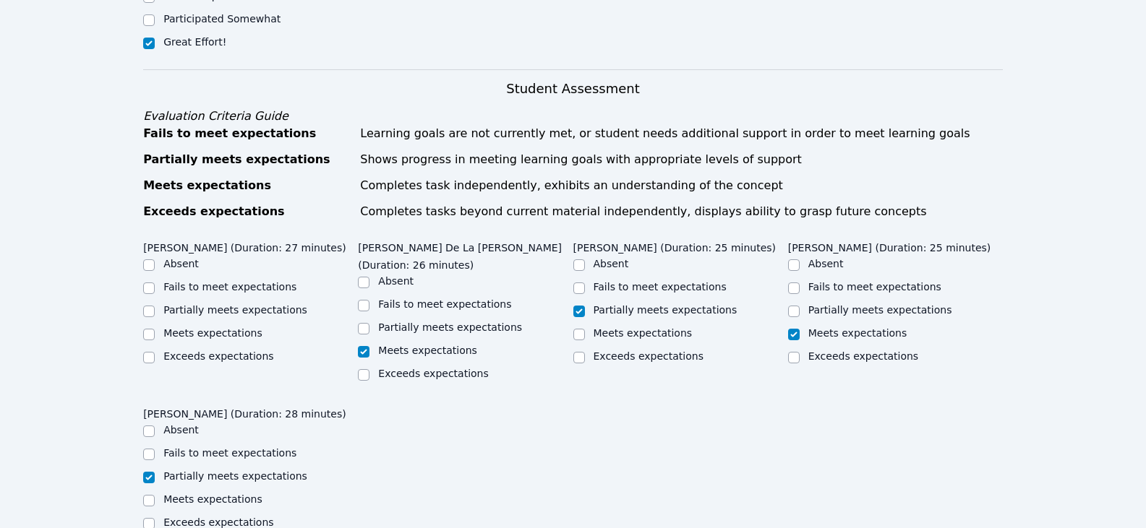
click at [155, 306] on input "Partially meets expectations" at bounding box center [149, 312] width 12 height 12
checkbox input "true"
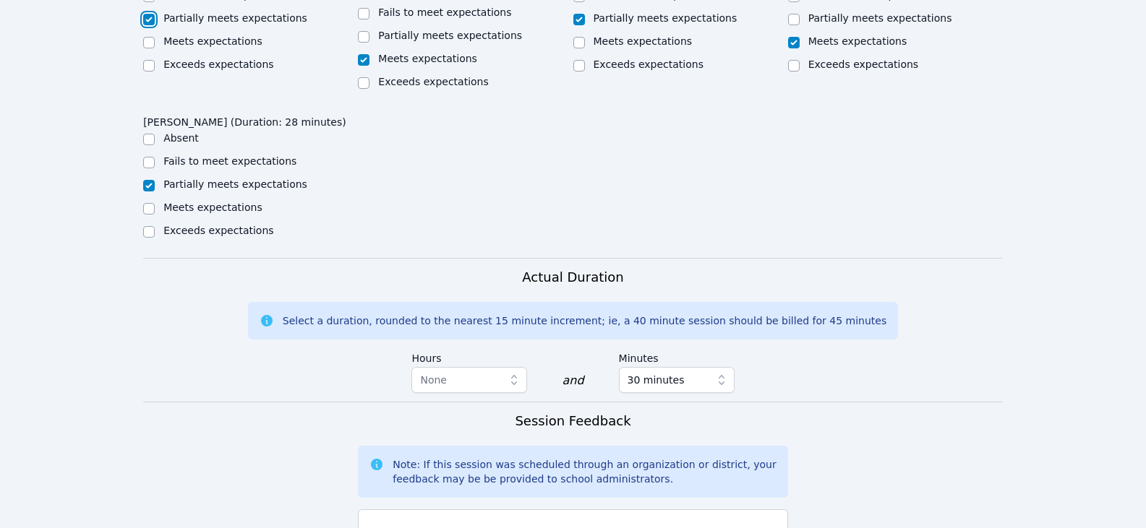
scroll to position [1157, 0]
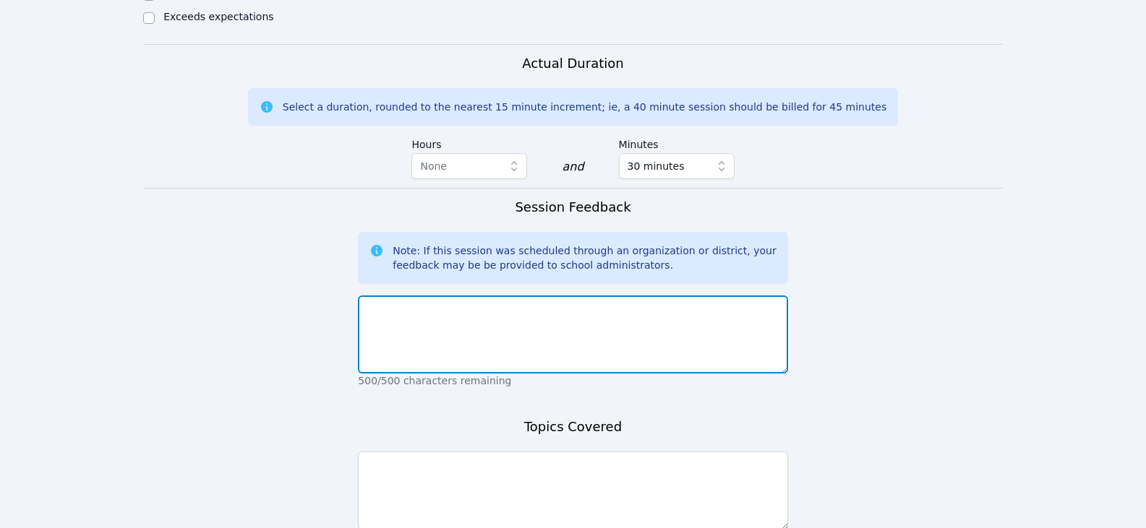
click at [420, 311] on textarea at bounding box center [572, 335] width 429 height 78
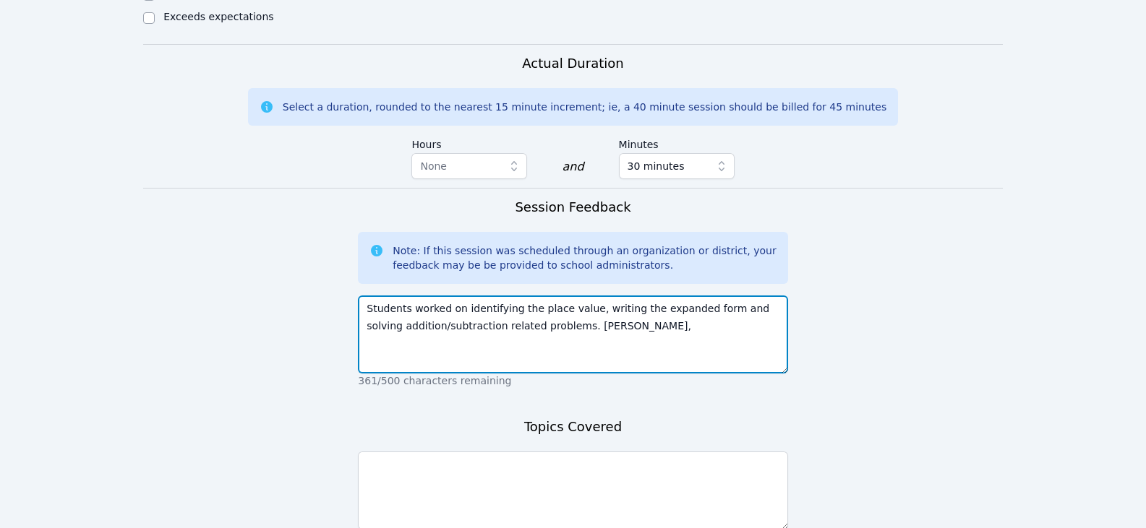
drag, startPoint x: 406, startPoint y: 293, endPoint x: 343, endPoint y: 288, distance: 62.3
click at [770, 317] on textarea "Emma, Dalary, Nicole, and Rogelio worked on identifying the place value, writin…" at bounding box center [572, 335] width 429 height 78
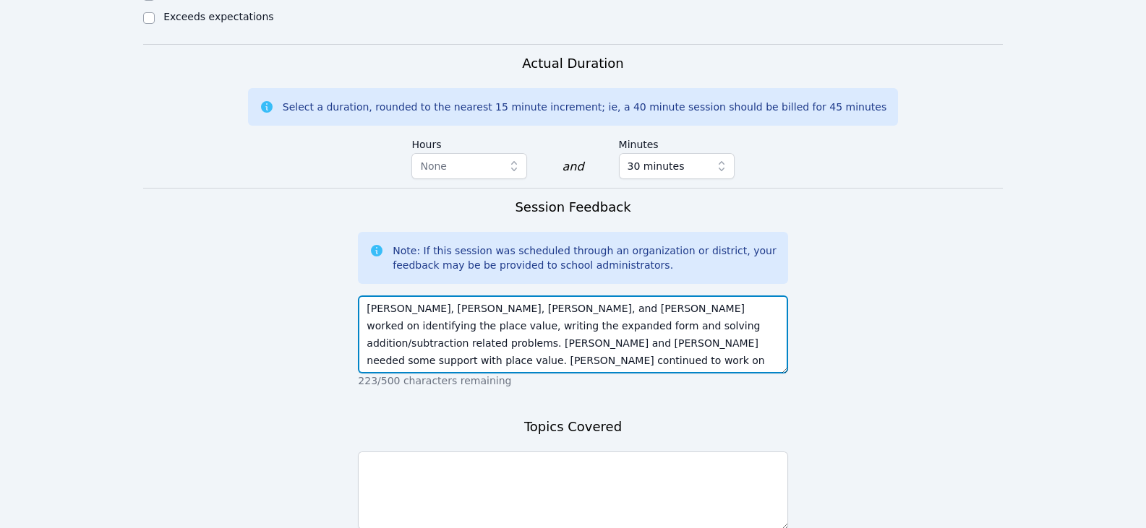
click at [541, 348] on textarea "Emma, Dalary, Nicole, and Rogelio worked on identifying the place value, writin…" at bounding box center [572, 335] width 429 height 78
click at [406, 345] on textarea "Emma, Dalary, Nicole, and Rogelio worked on identifying the place value, writin…" at bounding box center [572, 335] width 429 height 78
click at [692, 339] on textarea "Emma, Dalary, Nicole, and Rogelio worked on identifying the place value, writin…" at bounding box center [572, 335] width 429 height 78
type textarea "Emma, Dalary, Nicole, and Rogelio worked on identifying the place value, writin…"
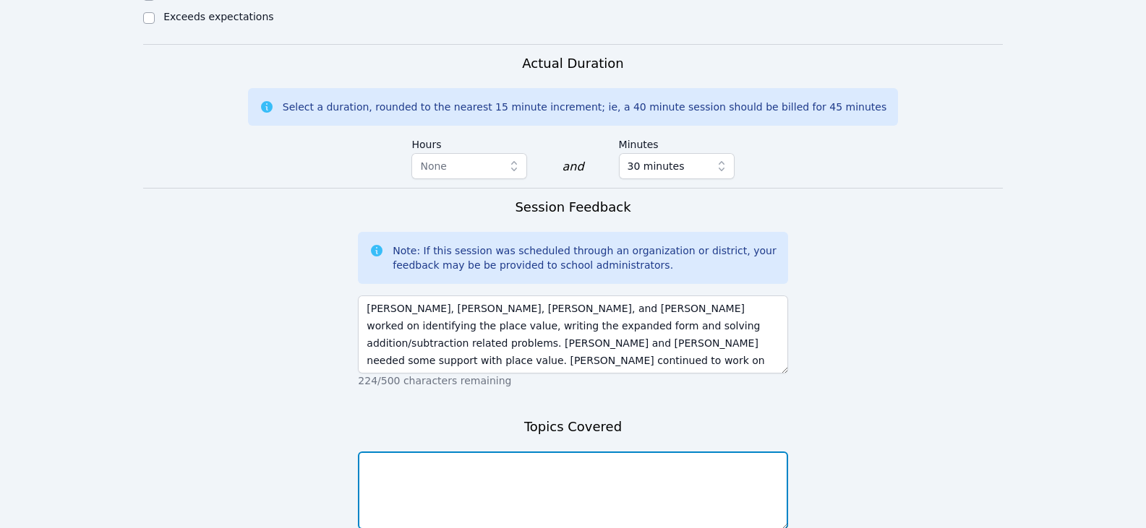
click at [603, 475] on textarea at bounding box center [572, 491] width 429 height 78
click at [545, 484] on textarea "place value standard form expanded form" at bounding box center [572, 491] width 429 height 78
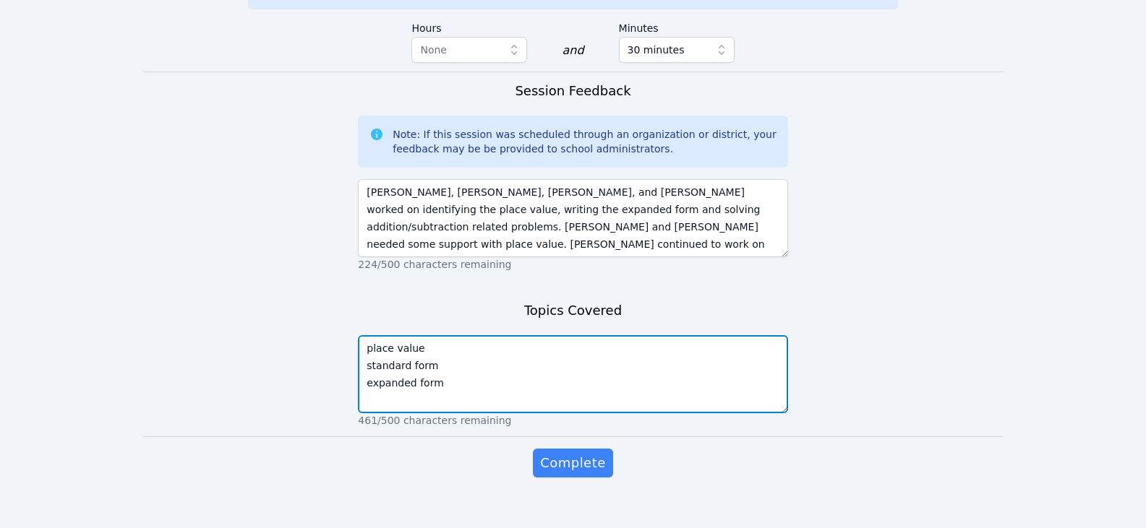
scroll to position [1274, 0]
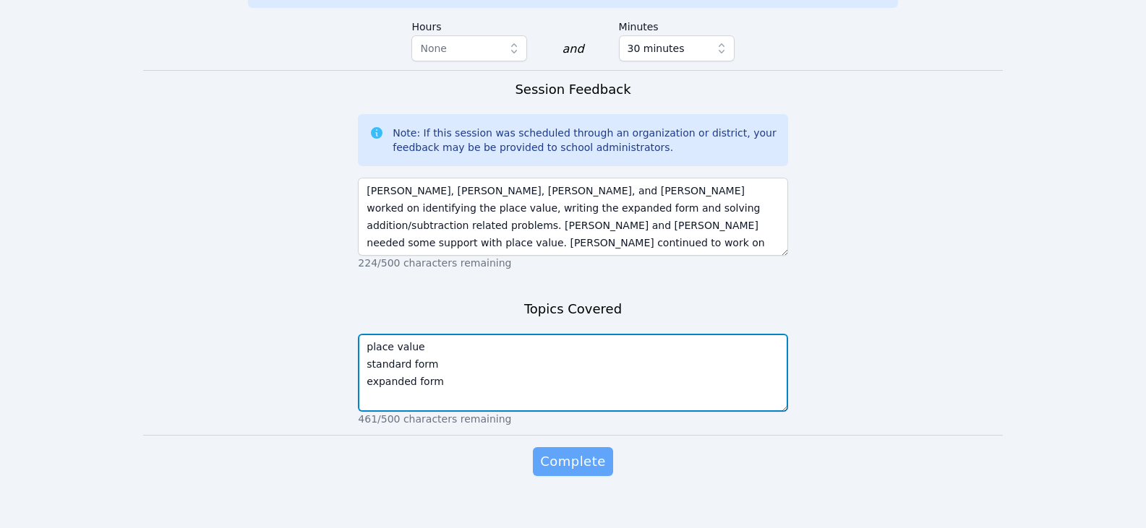
type textarea "place value standard form expanded form"
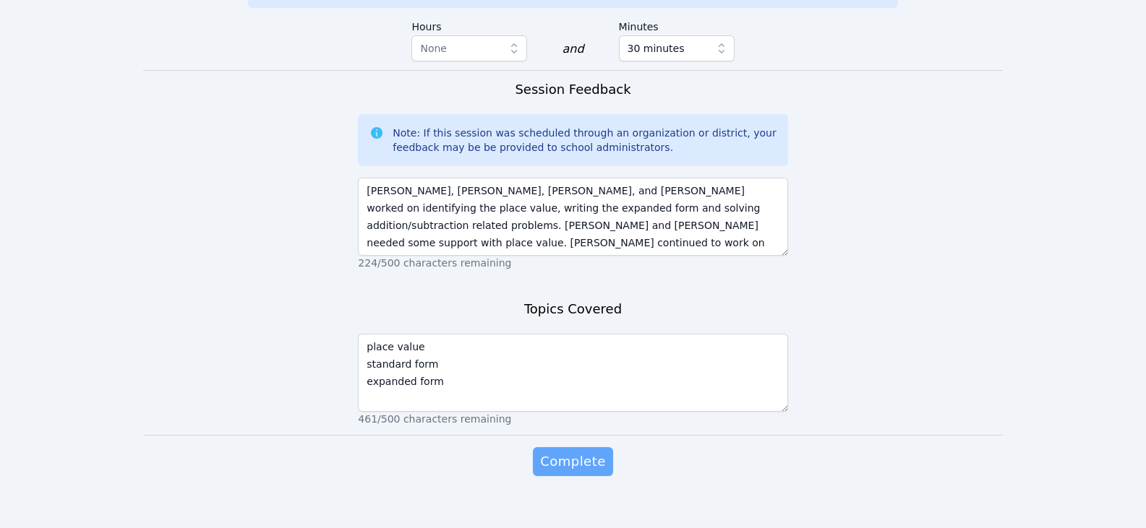
click at [582, 452] on span "Complete" at bounding box center [572, 462] width 65 height 20
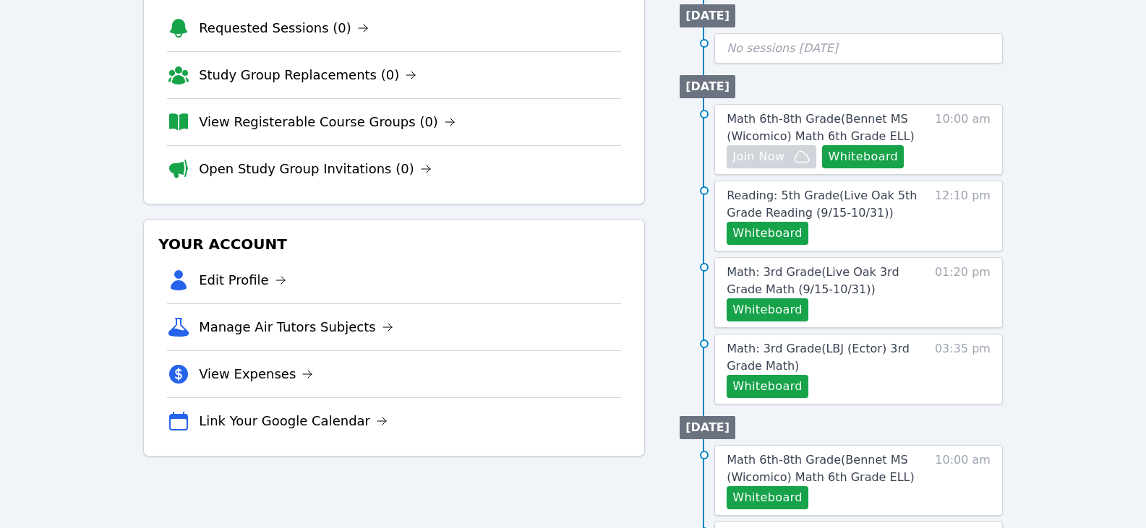
scroll to position [217, 0]
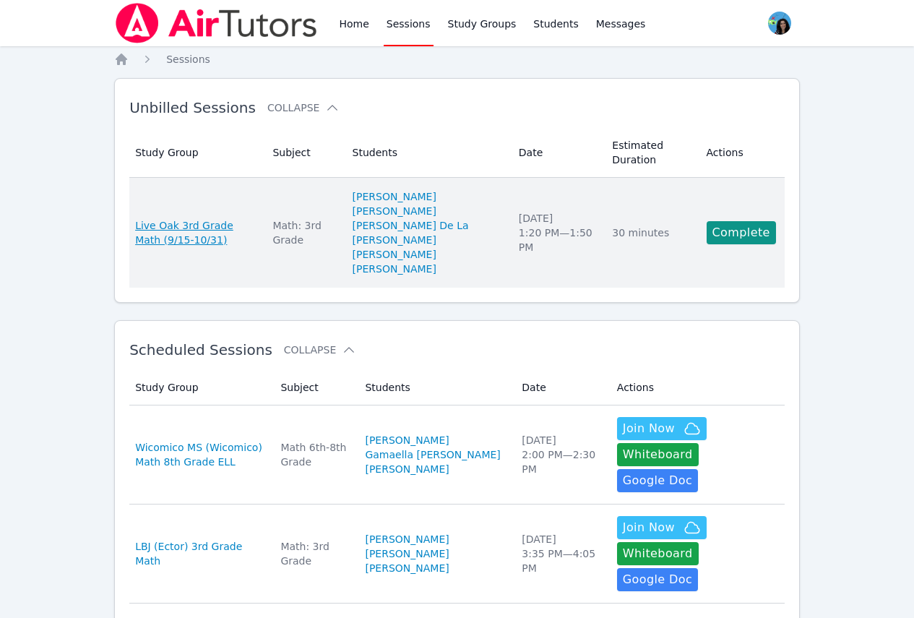
click at [255, 232] on span "Live Oak 3rd Grade Math (9/15-10/31)" at bounding box center [195, 232] width 120 height 29
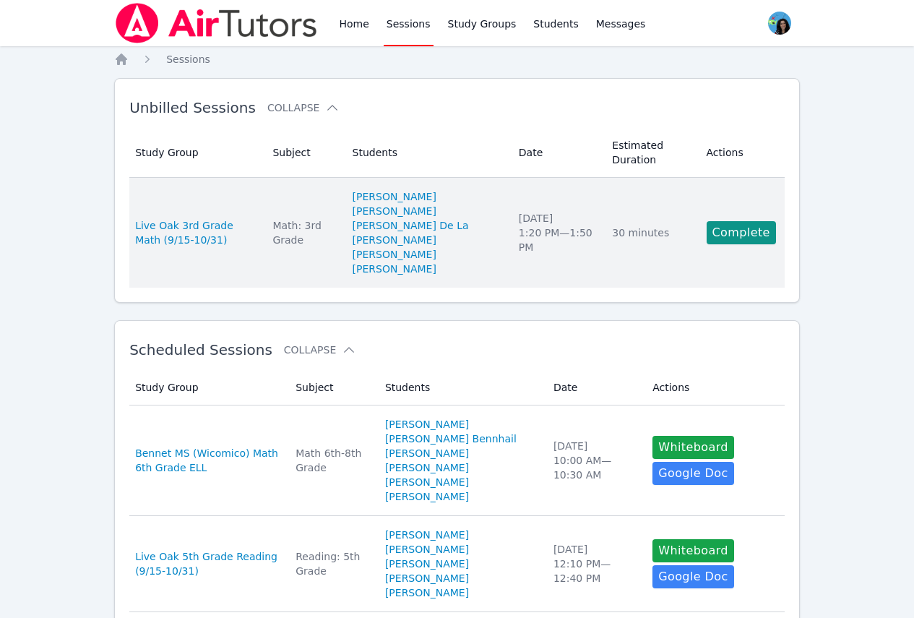
click at [472, 213] on li "[PERSON_NAME]" at bounding box center [427, 211] width 149 height 14
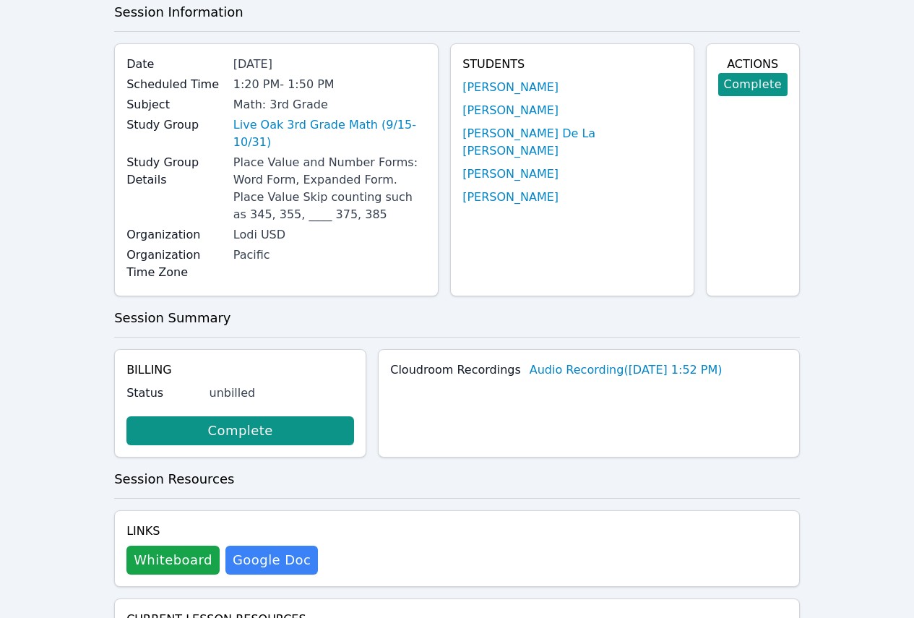
scroll to position [145, 0]
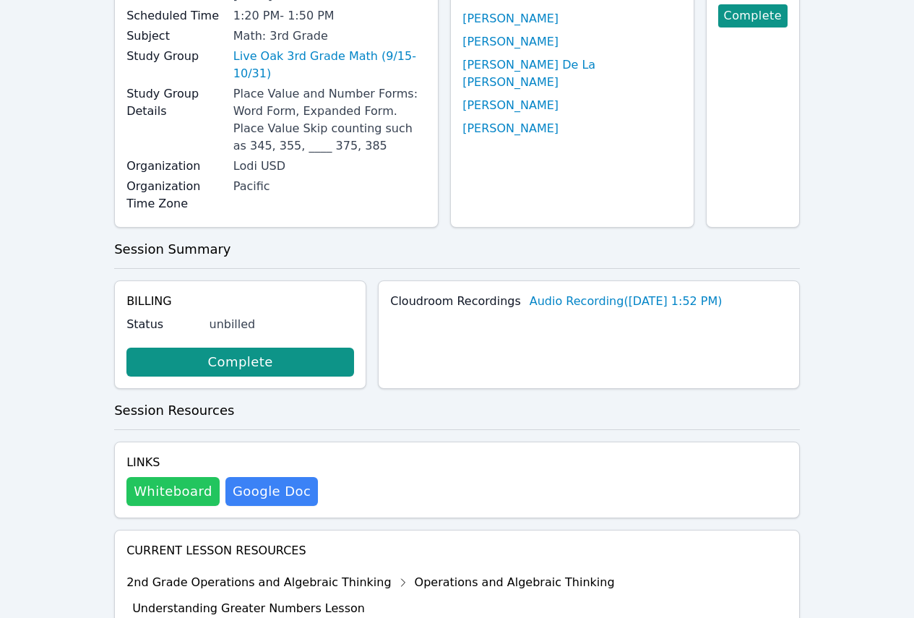
click at [189, 477] on button "Whiteboard" at bounding box center [172, 491] width 93 height 29
